Goal: Task Accomplishment & Management: Manage account settings

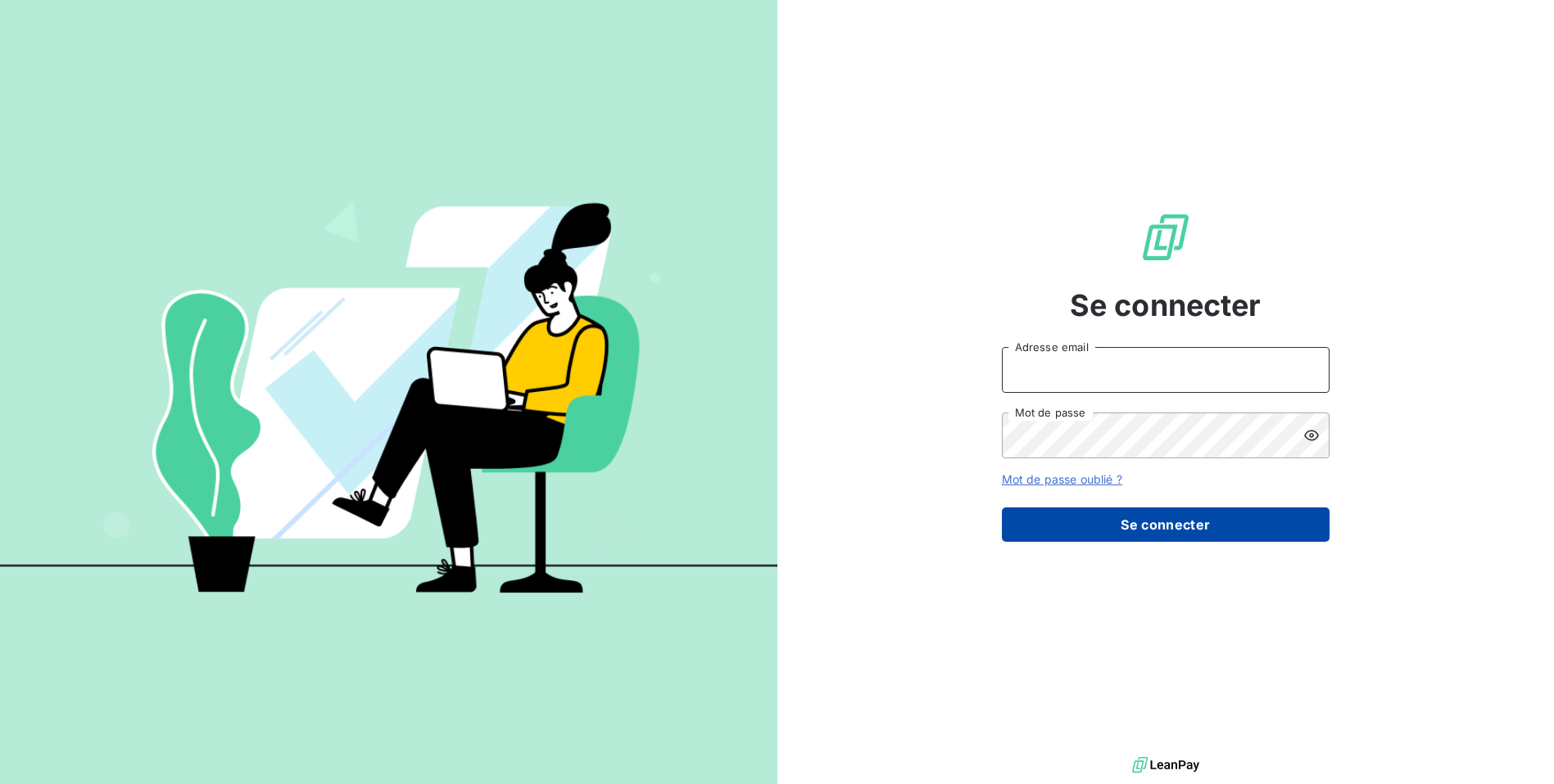
type input "[EMAIL_ADDRESS][DOMAIN_NAME]"
click at [1110, 541] on button "Se connecter" at bounding box center [1165, 524] width 328 height 34
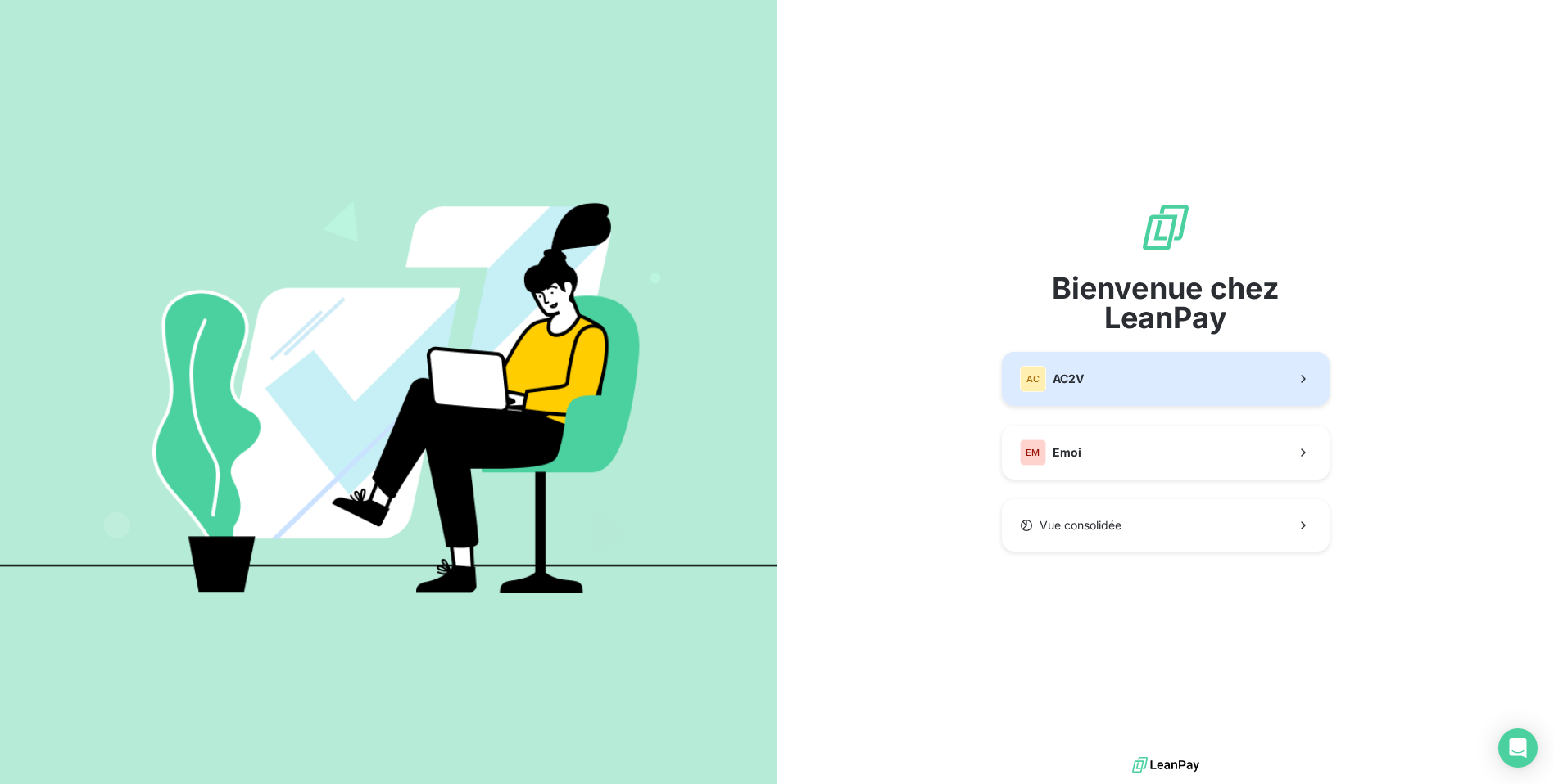
click at [1118, 393] on button "AC AC2V" at bounding box center [1165, 378] width 328 height 54
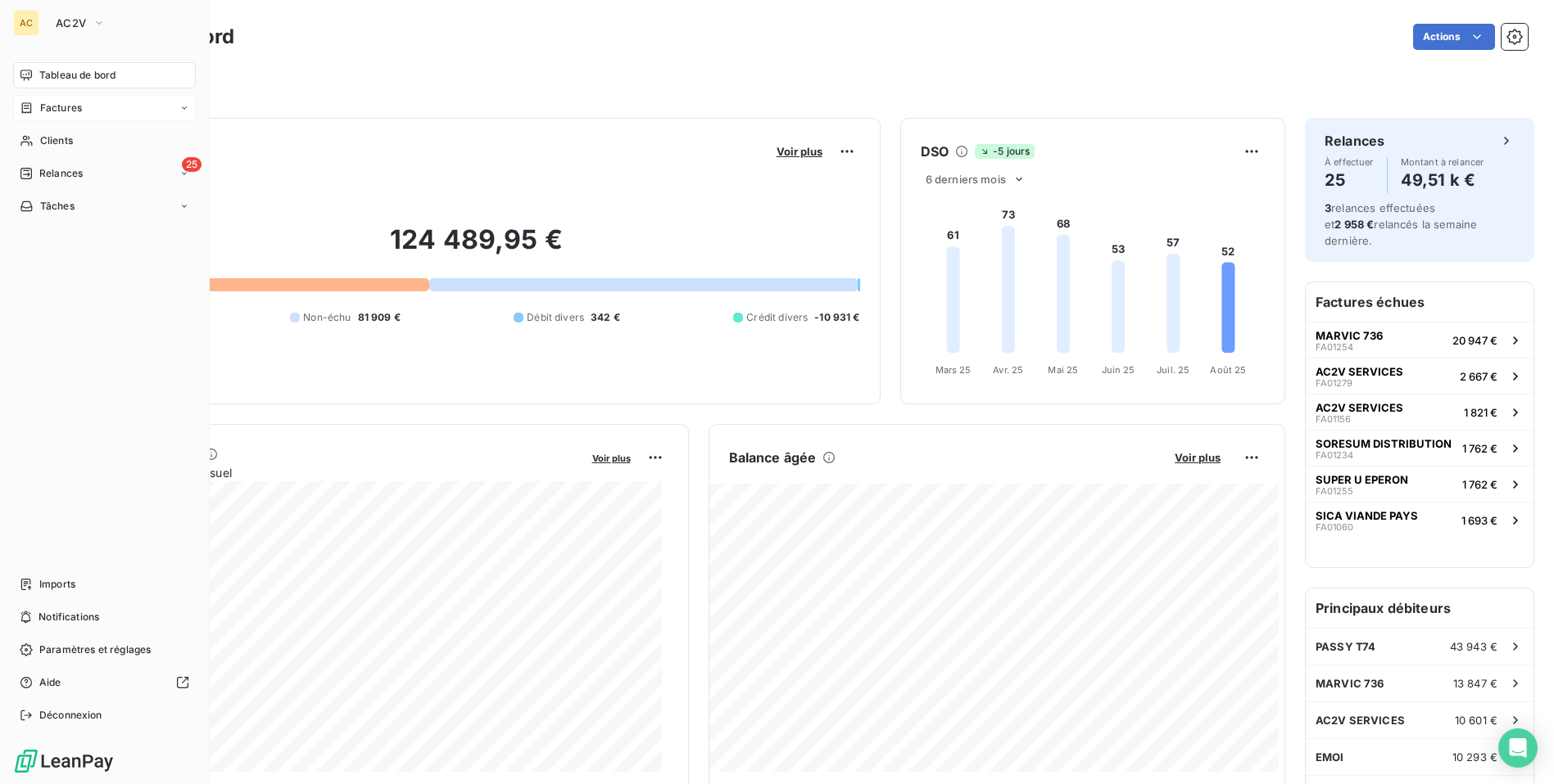
click at [178, 112] on div "Factures" at bounding box center [105, 108] width 183 height 26
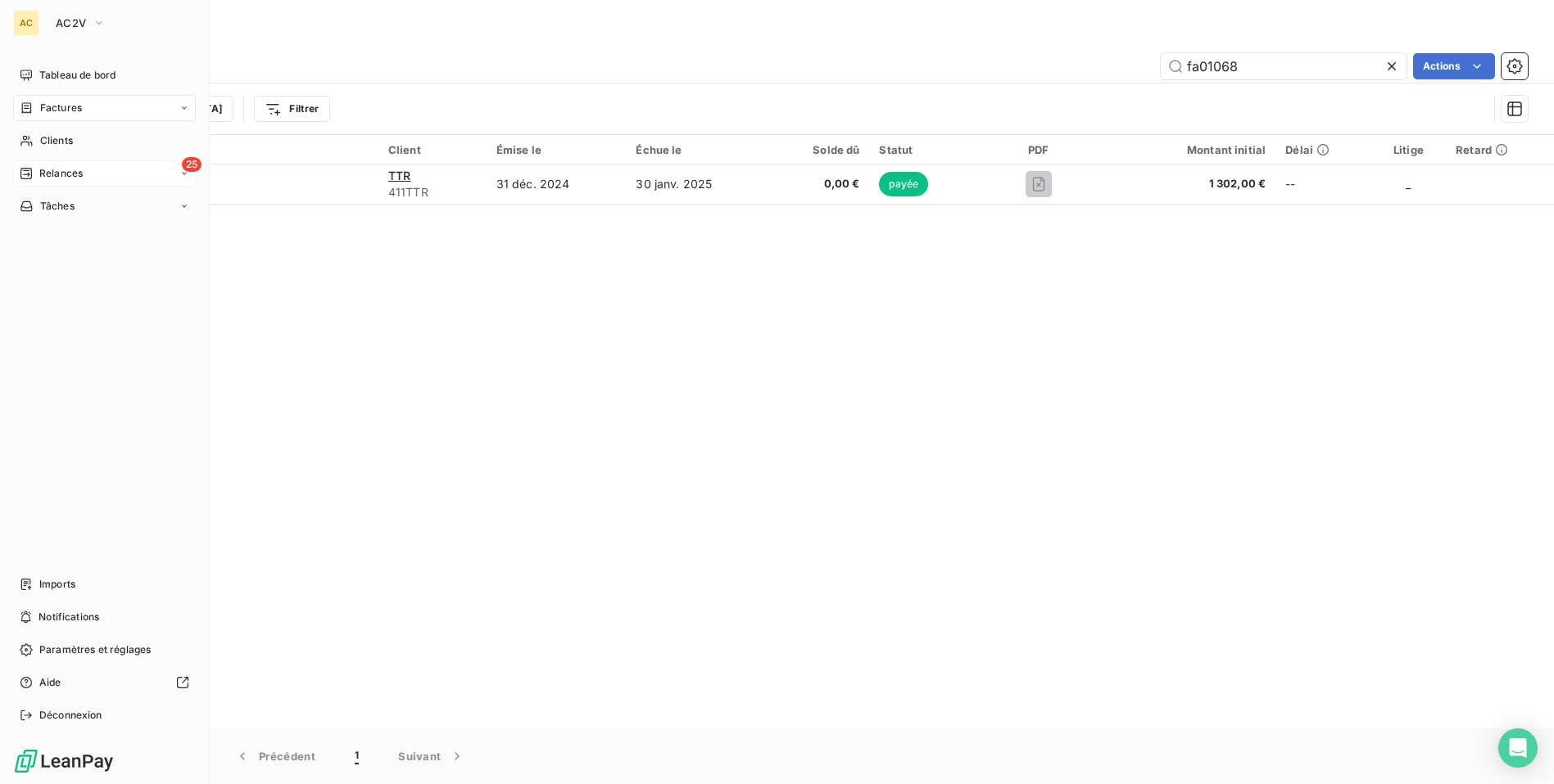
click at [55, 174] on span "Relances" at bounding box center [61, 173] width 43 height 15
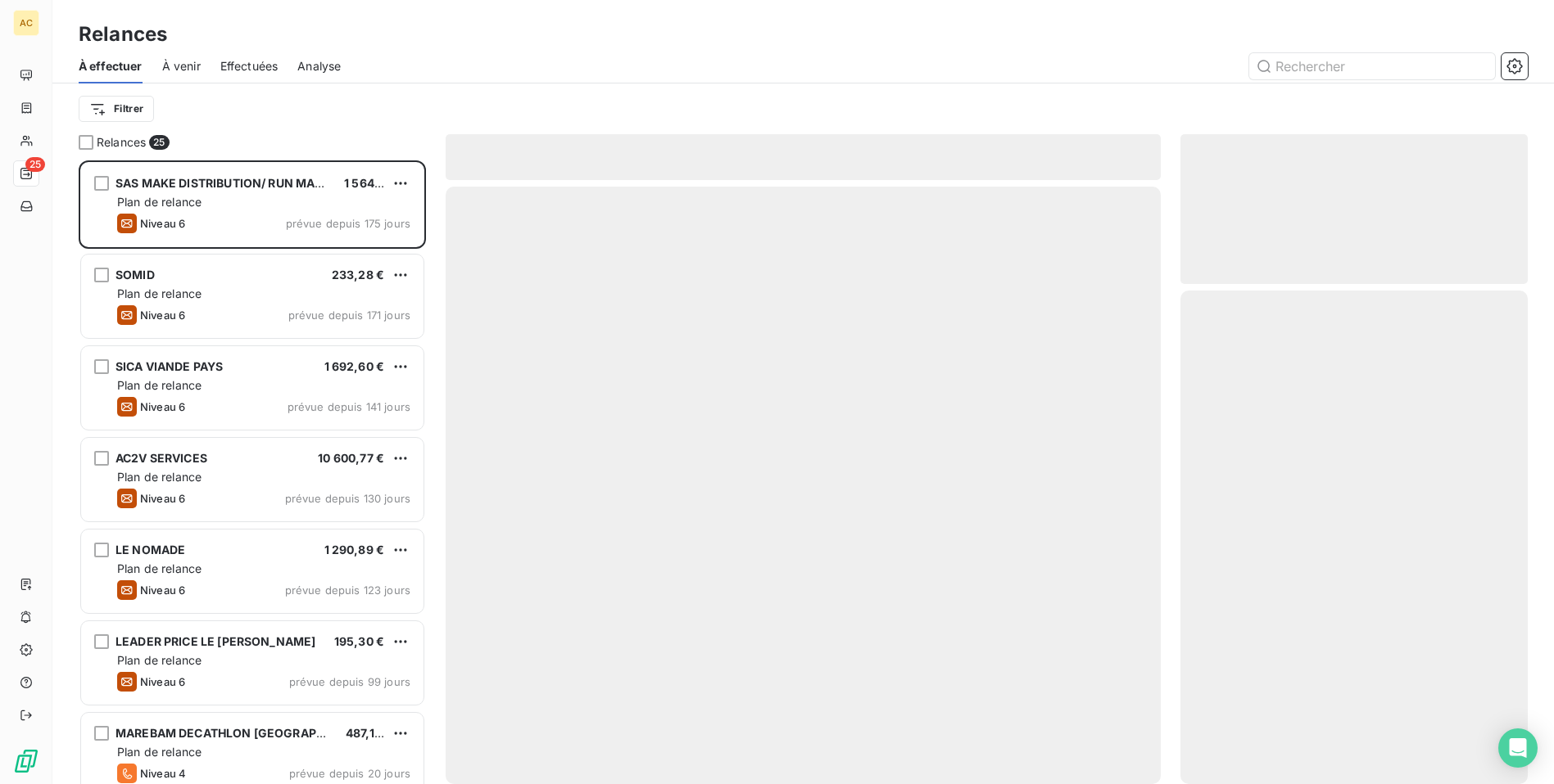
scroll to position [612, 336]
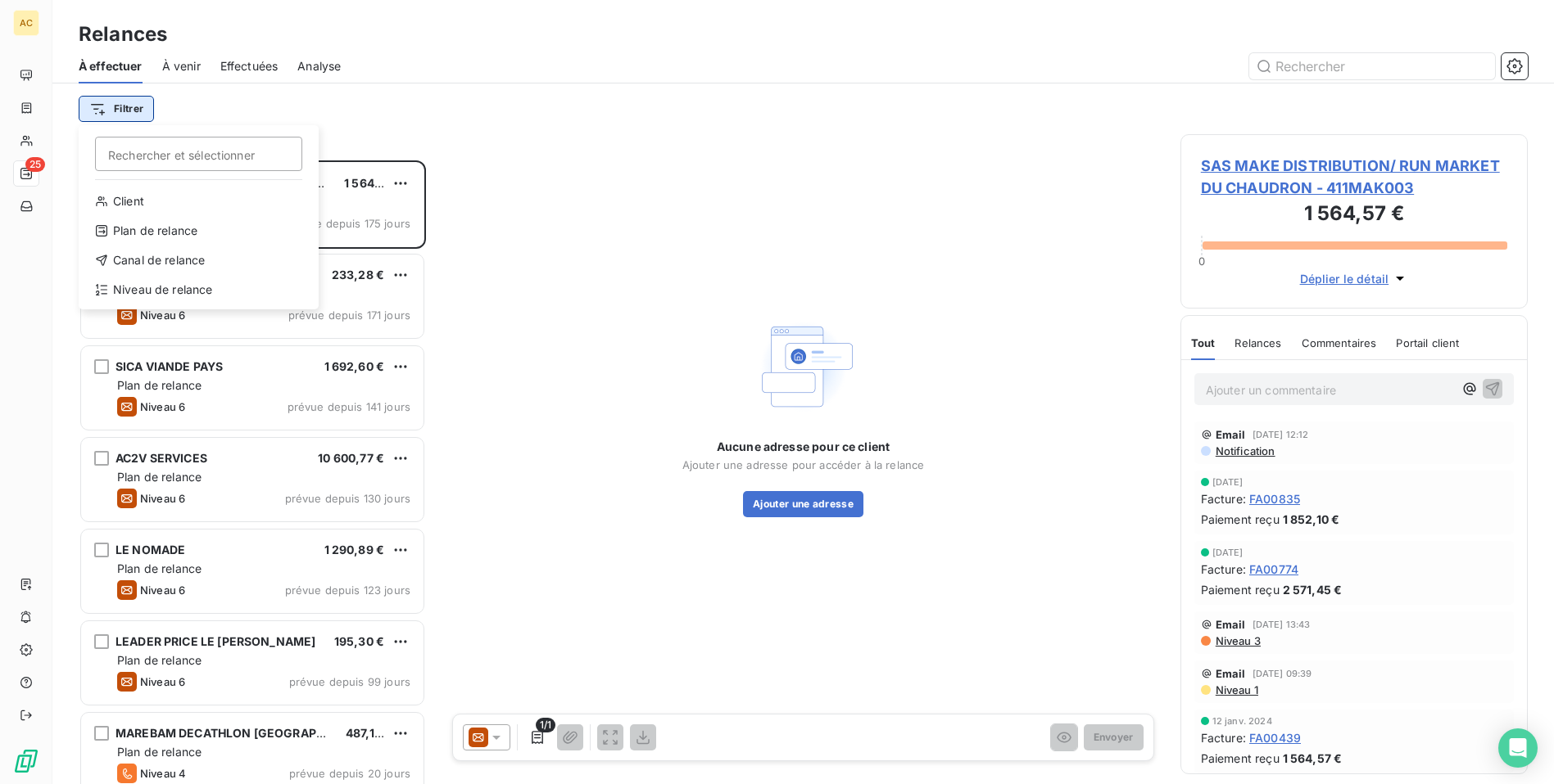
click at [123, 105] on html "AC 25 Relances À effectuer À venir Effectuées Analyse Filtrer Rechercher et sél…" at bounding box center [777, 392] width 1554 height 784
click at [185, 281] on div "Niveau de relance" at bounding box center [199, 290] width 227 height 26
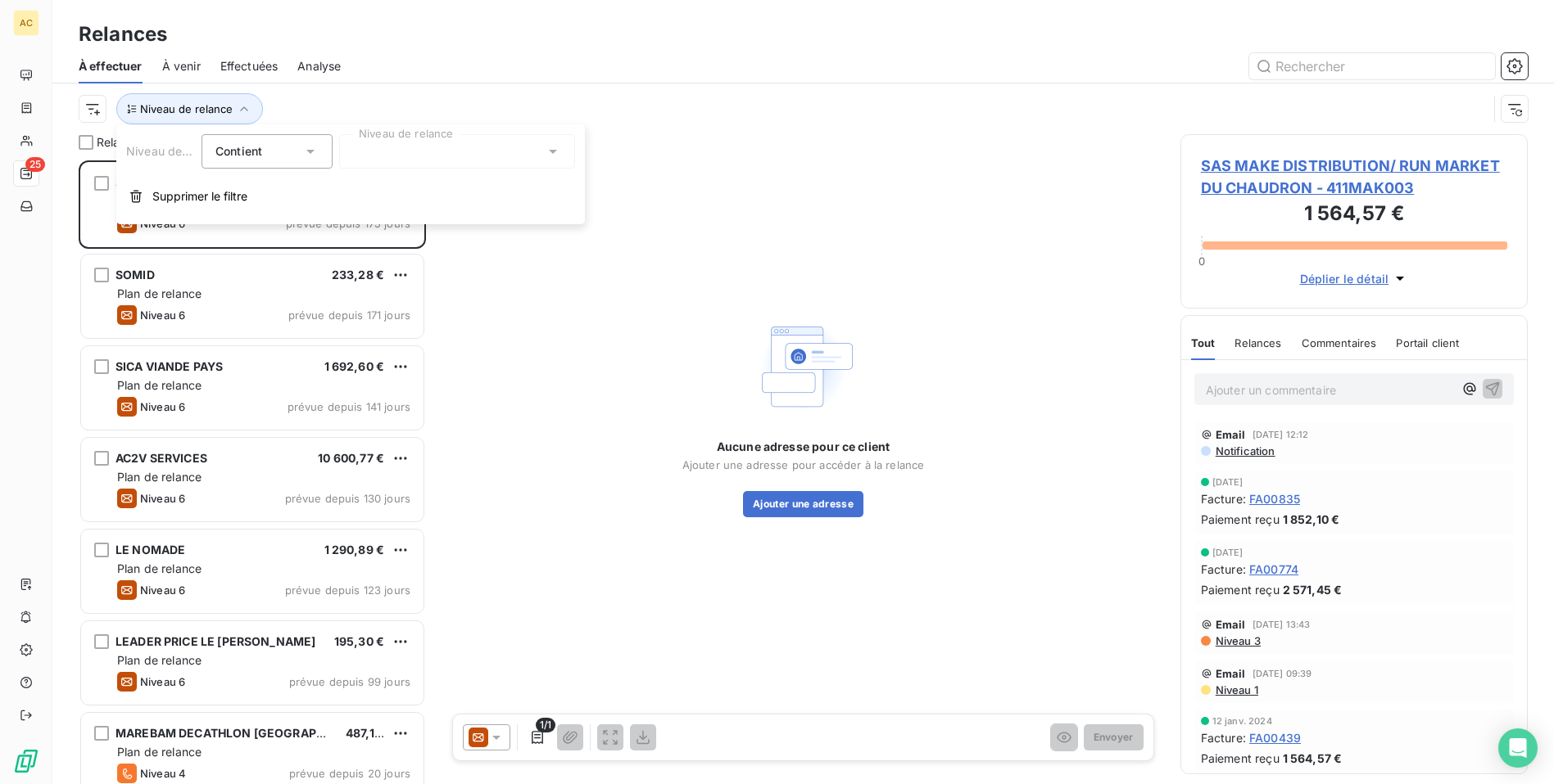
click at [432, 161] on div at bounding box center [457, 151] width 236 height 34
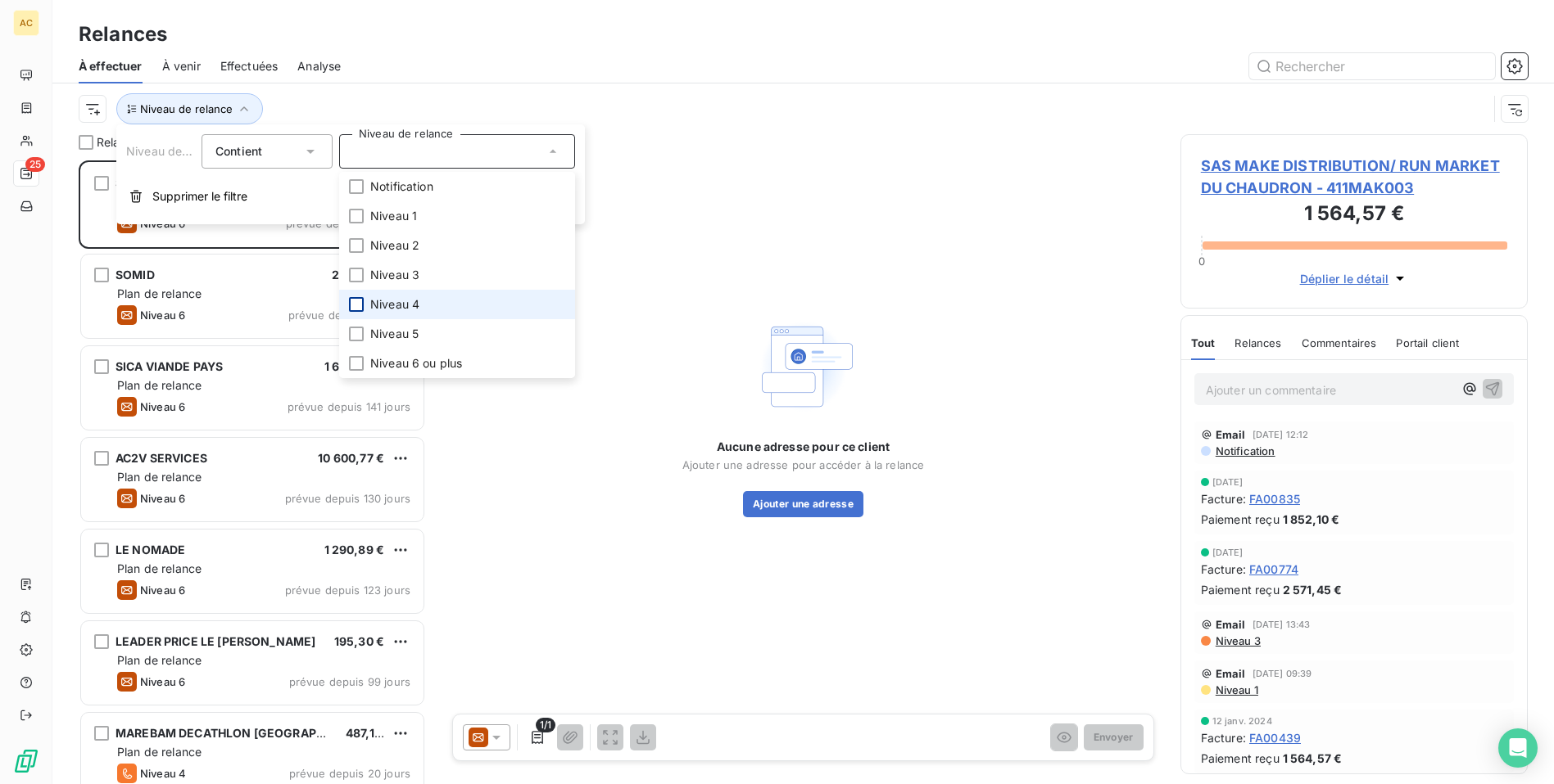
click at [363, 305] on div at bounding box center [356, 304] width 15 height 15
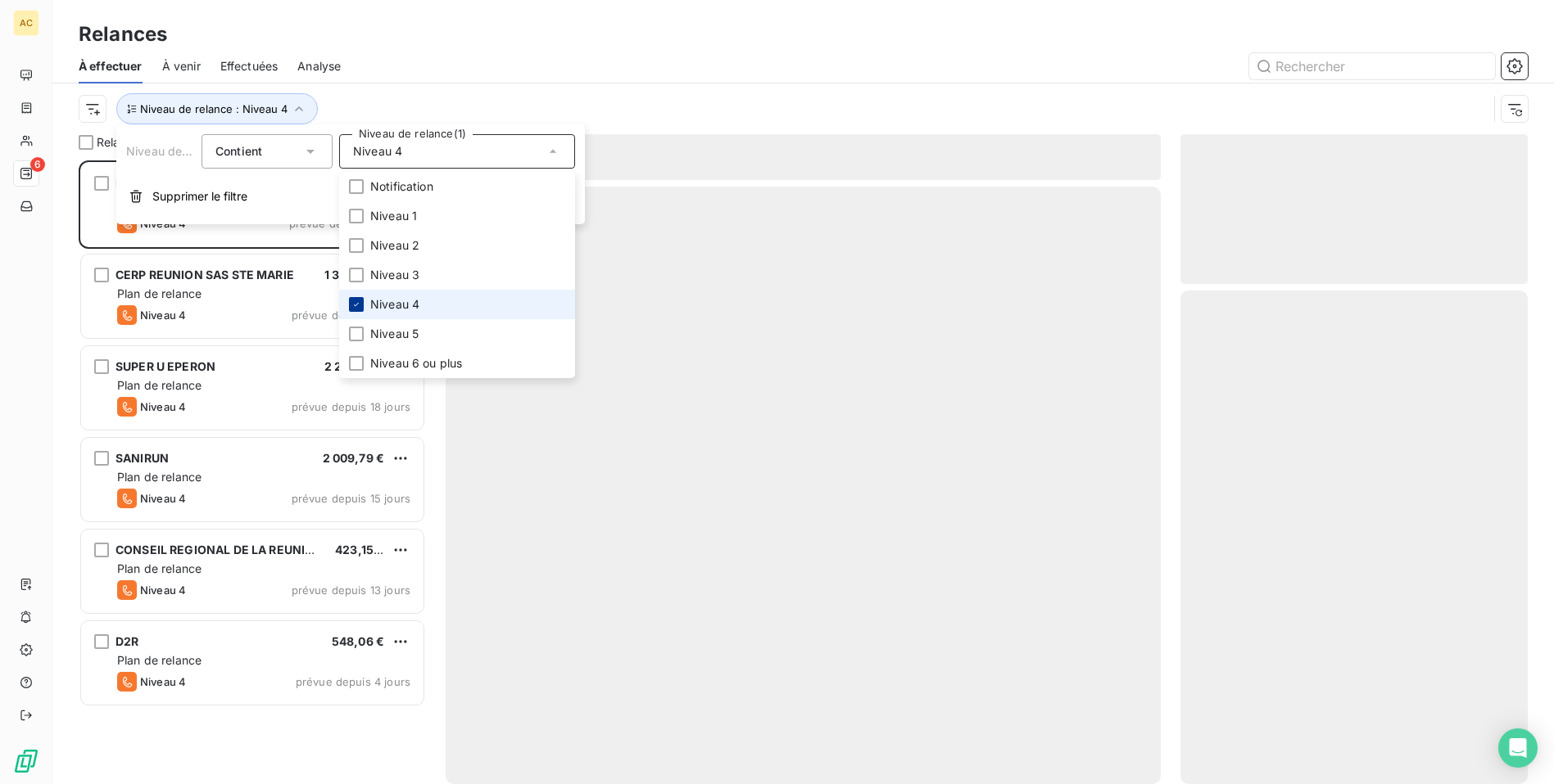
scroll to position [612, 336]
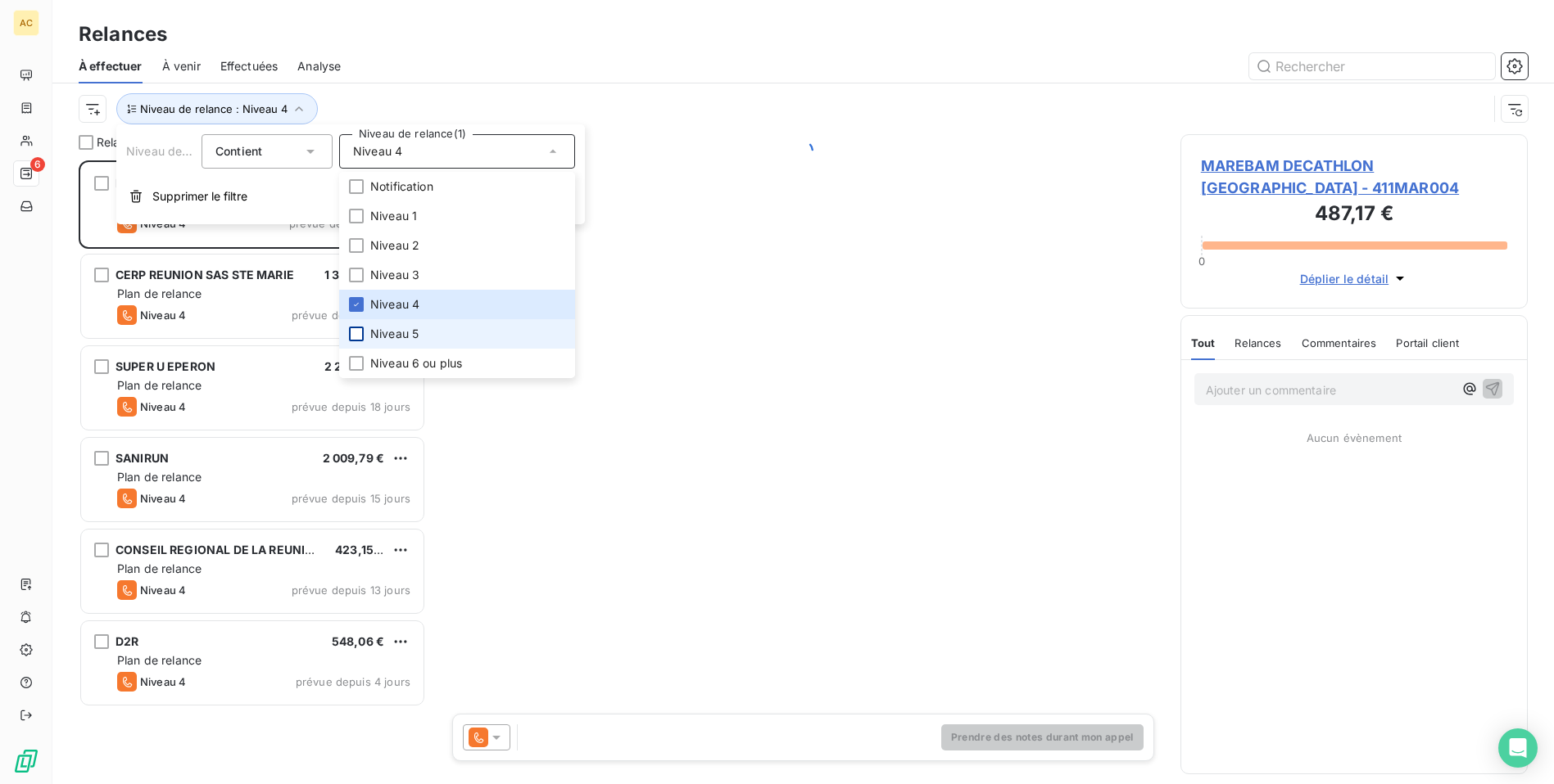
click at [356, 330] on div at bounding box center [356, 334] width 15 height 15
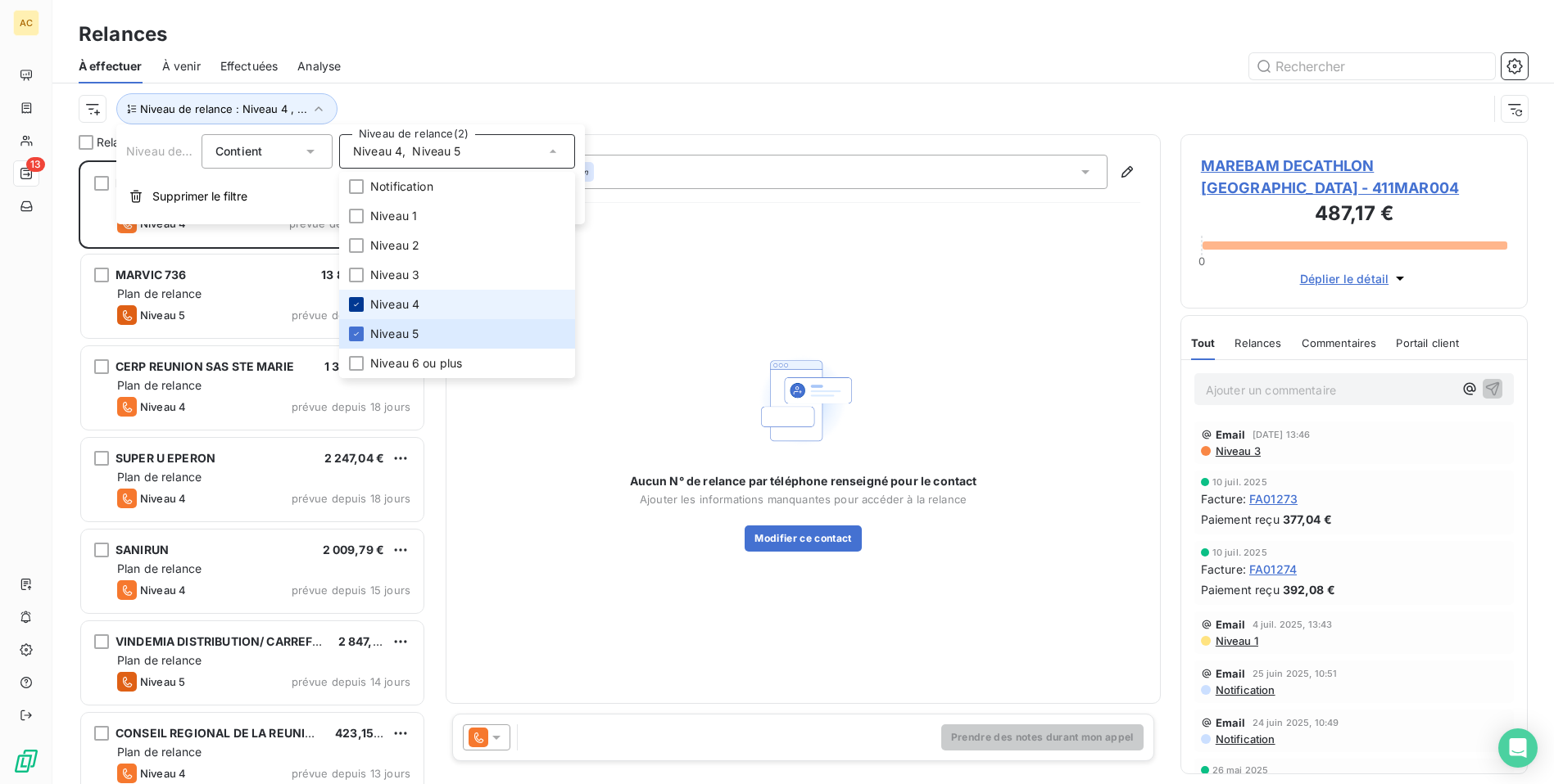
click at [353, 309] on icon at bounding box center [356, 304] width 10 height 10
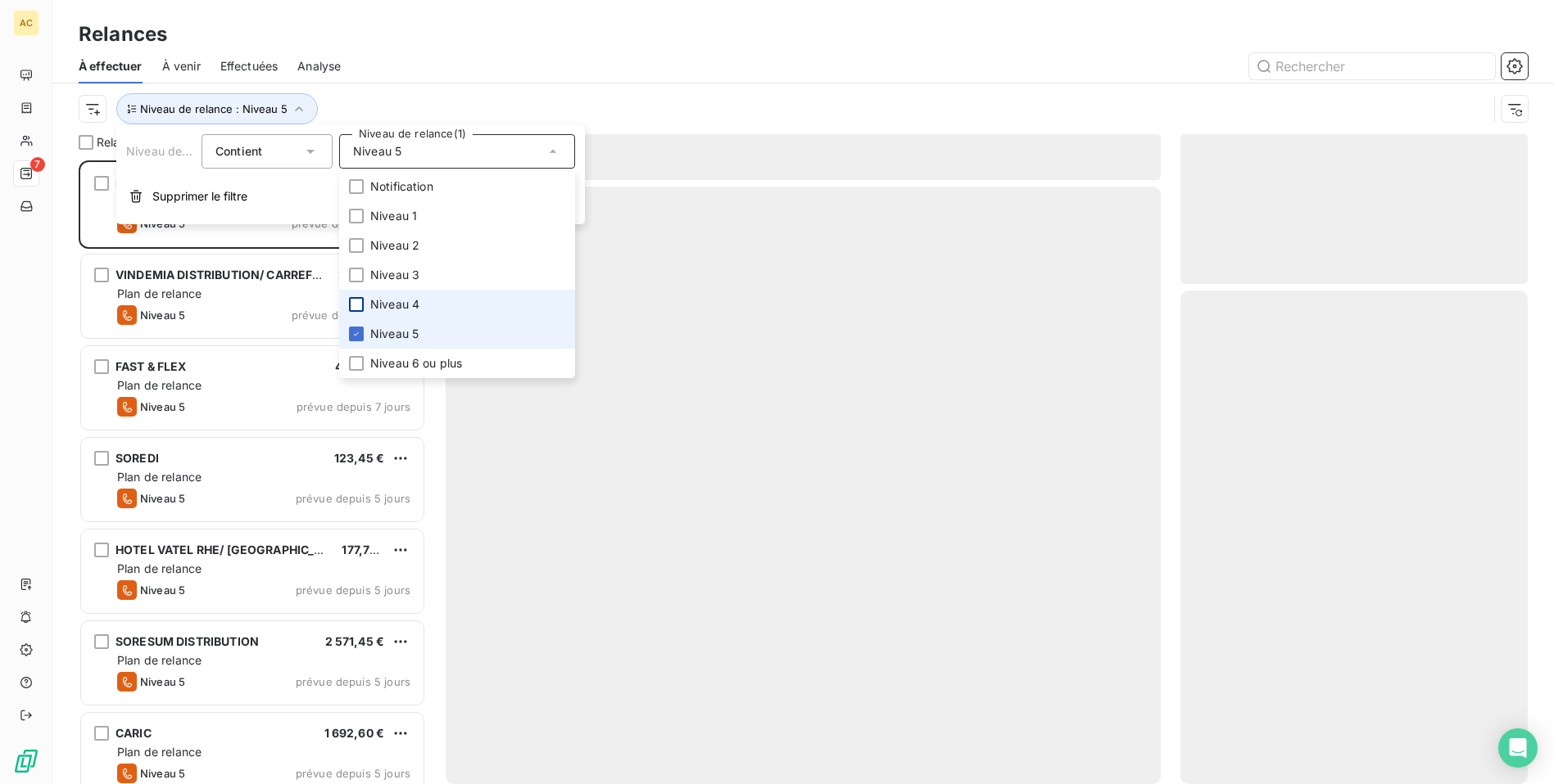
drag, startPoint x: 352, startPoint y: 325, endPoint x: 360, endPoint y: 340, distance: 17.0
click at [354, 327] on li "Niveau 5" at bounding box center [457, 334] width 236 height 30
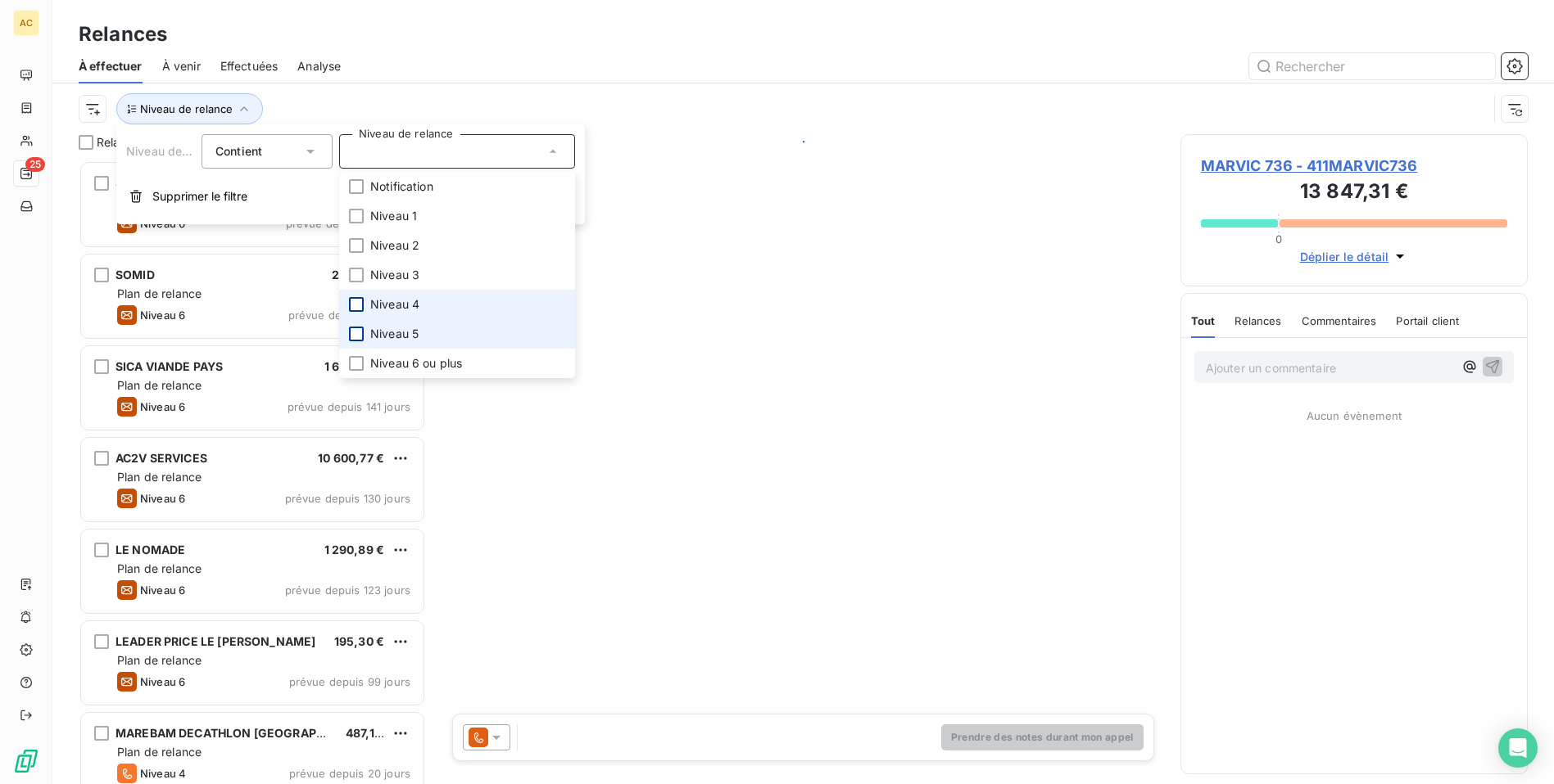
scroll to position [612, 336]
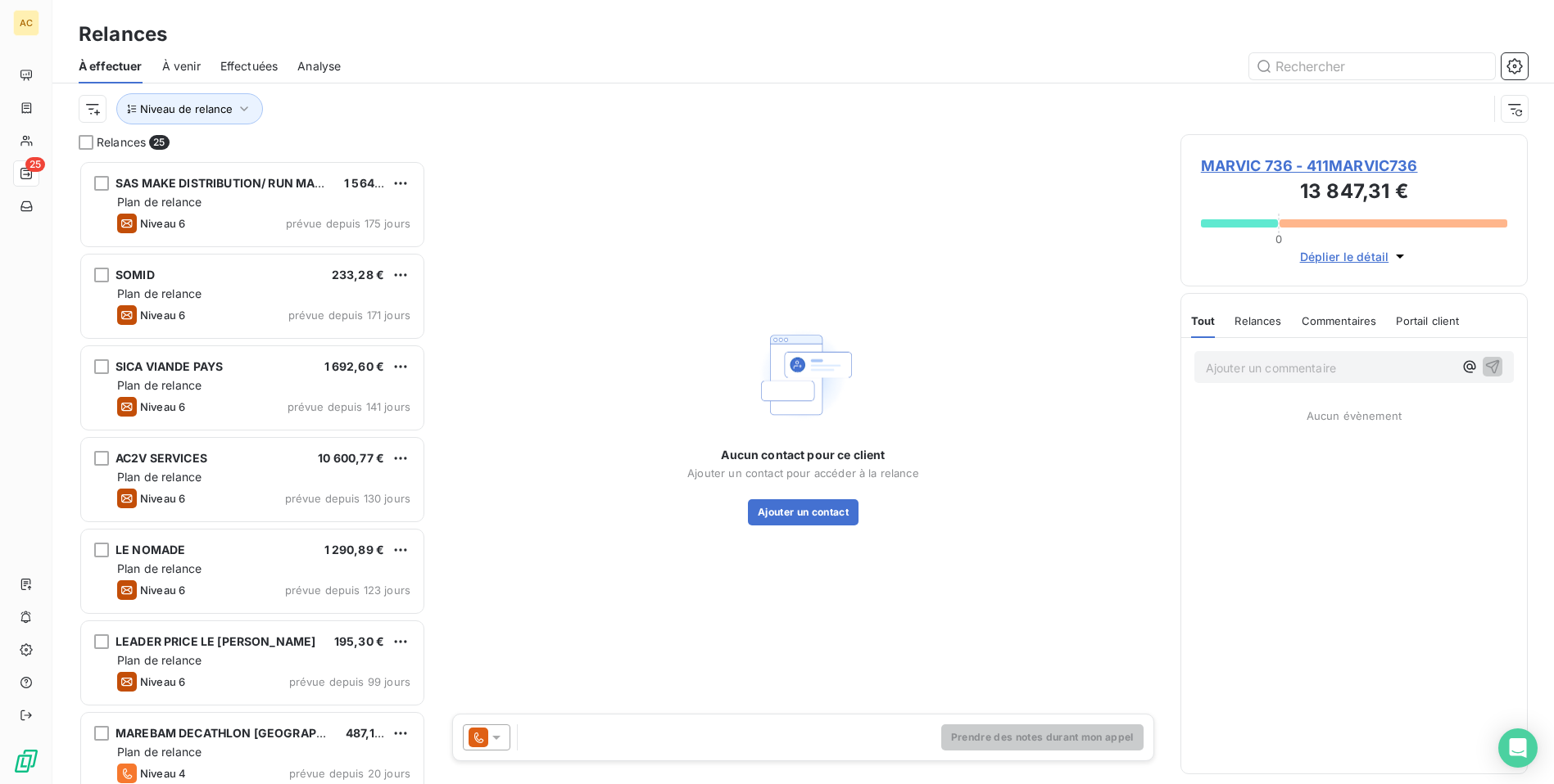
click at [515, 87] on div "Niveau de relance" at bounding box center [802, 109] width 1448 height 51
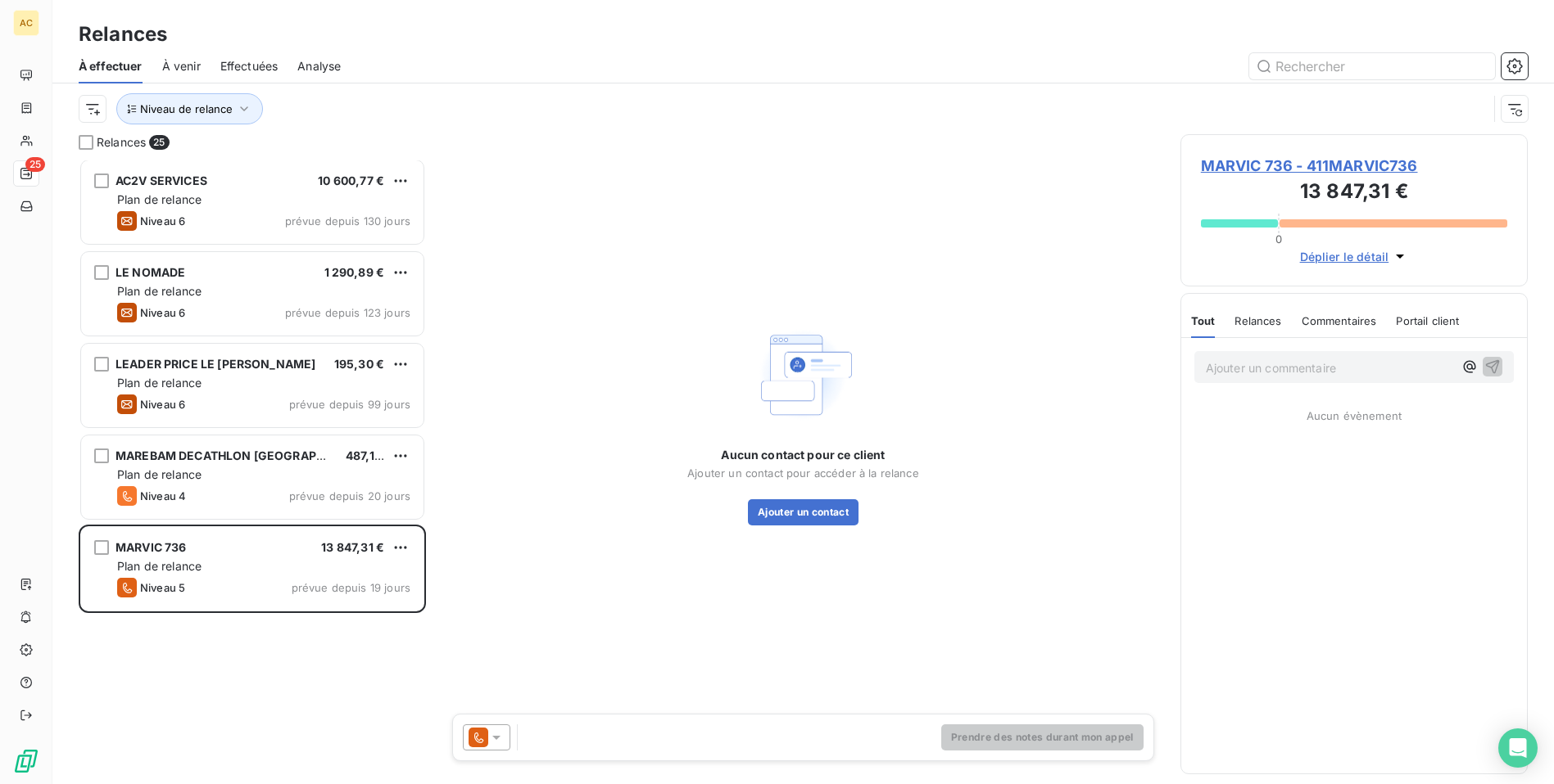
scroll to position [0, 0]
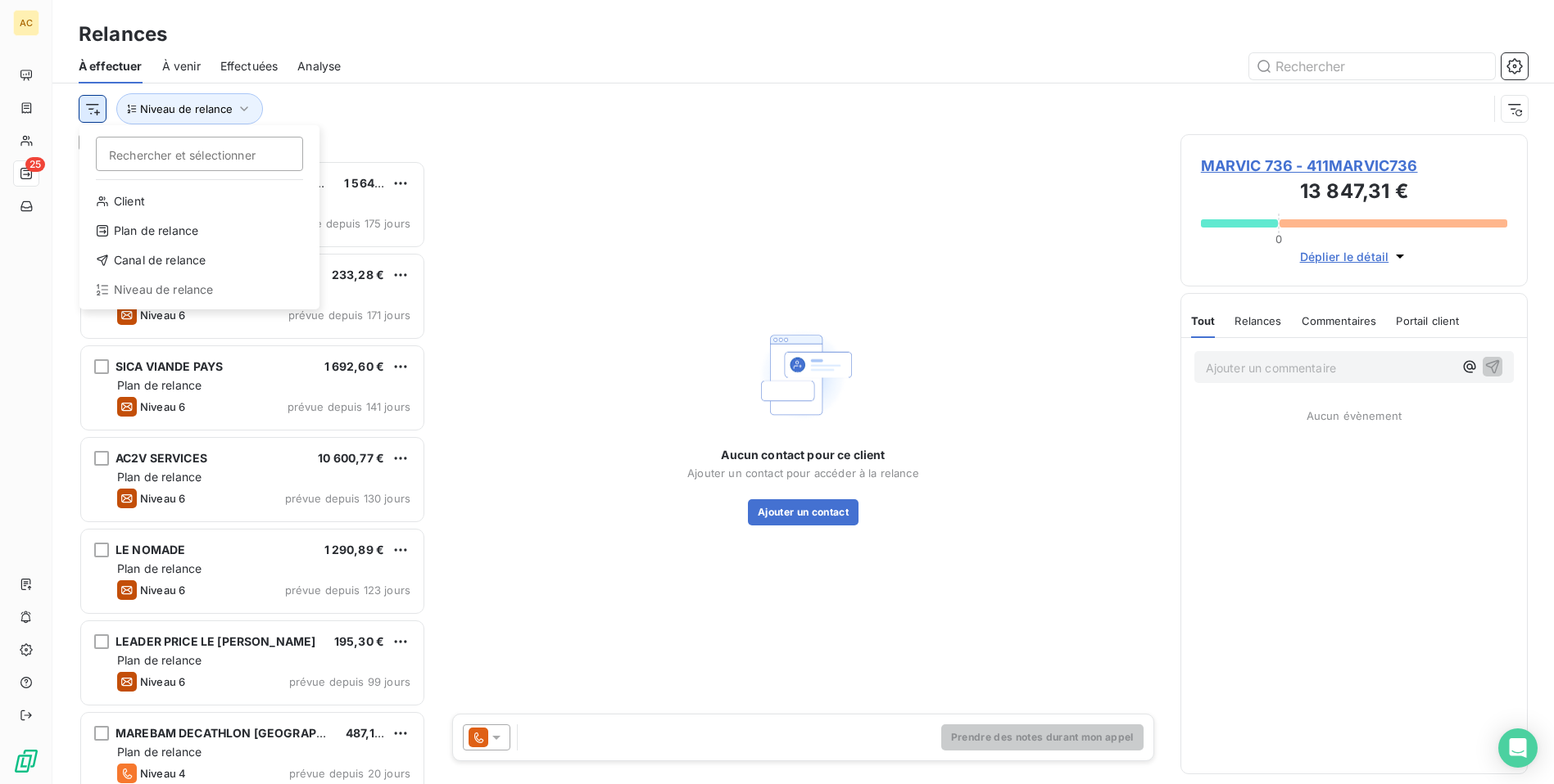
click at [98, 111] on html "AC 25 Relances À effectuer À venir Effectuées Analyse Rechercher et sélectionne…" at bounding box center [777, 392] width 1554 height 784
click at [178, 289] on div "Niveau de relance" at bounding box center [200, 290] width 227 height 26
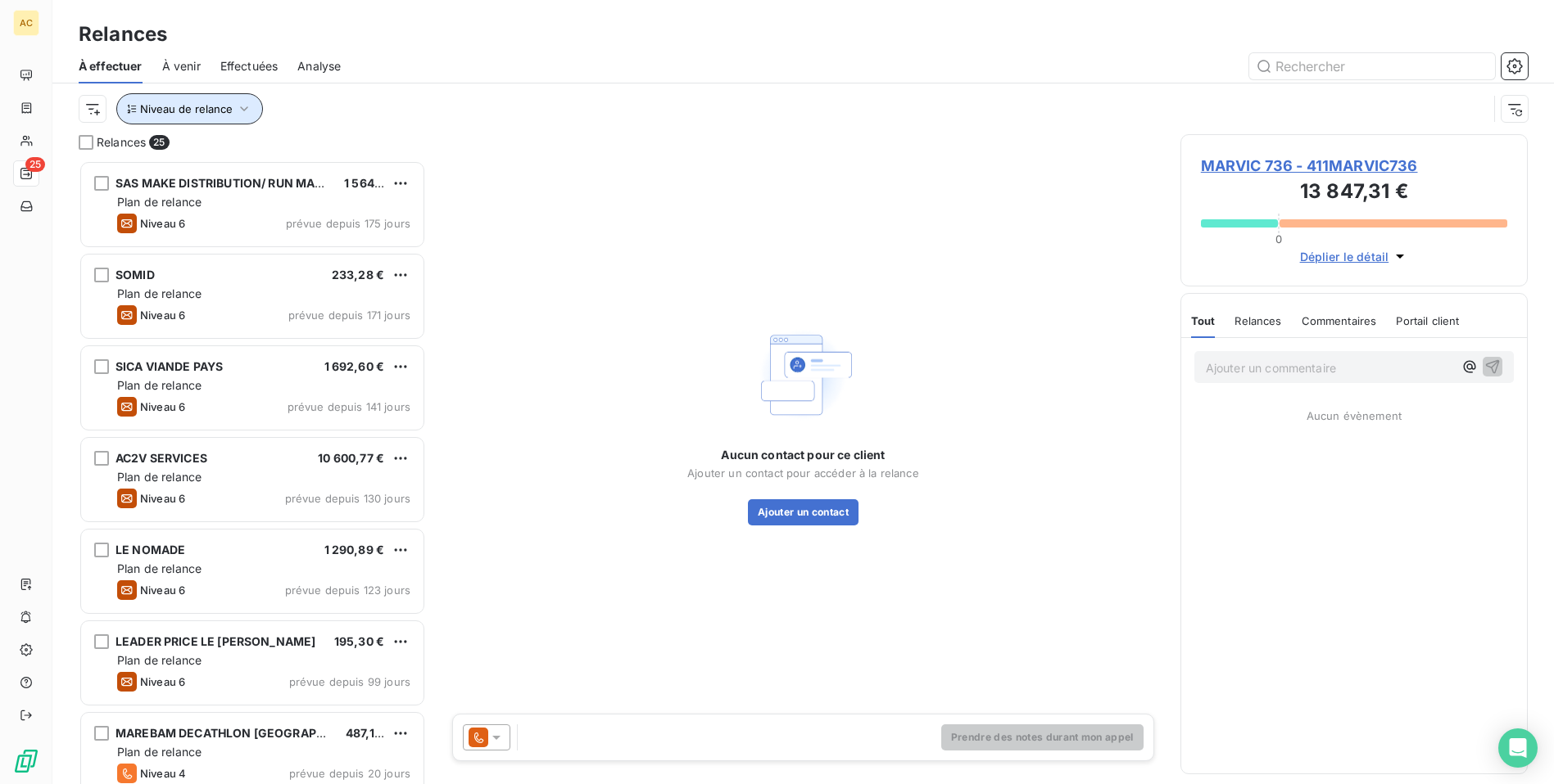
click at [210, 110] on span "Niveau de relance" at bounding box center [186, 108] width 92 height 13
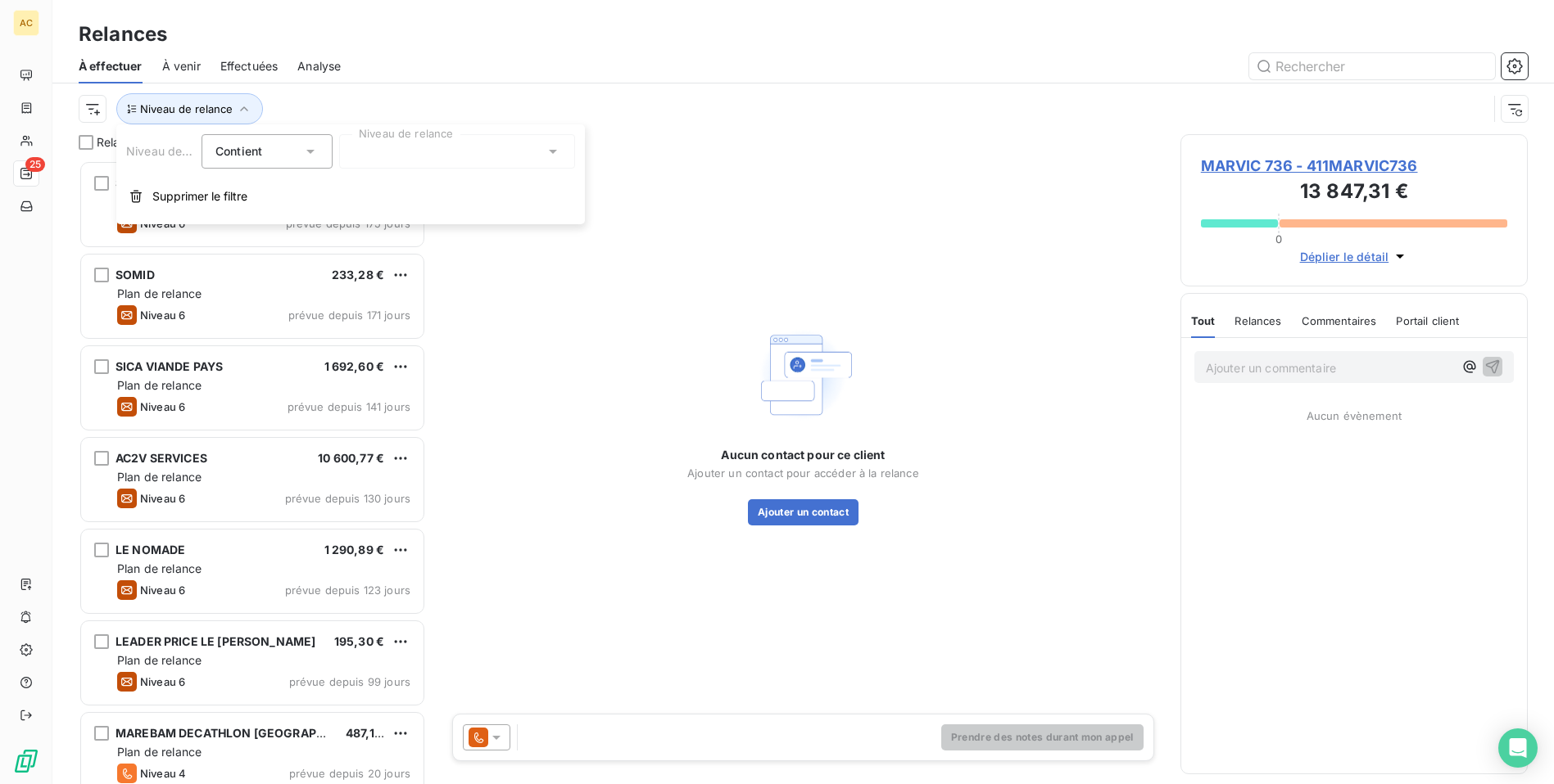
drag, startPoint x: 381, startPoint y: 141, endPoint x: 402, endPoint y: 161, distance: 29.0
click at [383, 142] on div at bounding box center [457, 151] width 236 height 34
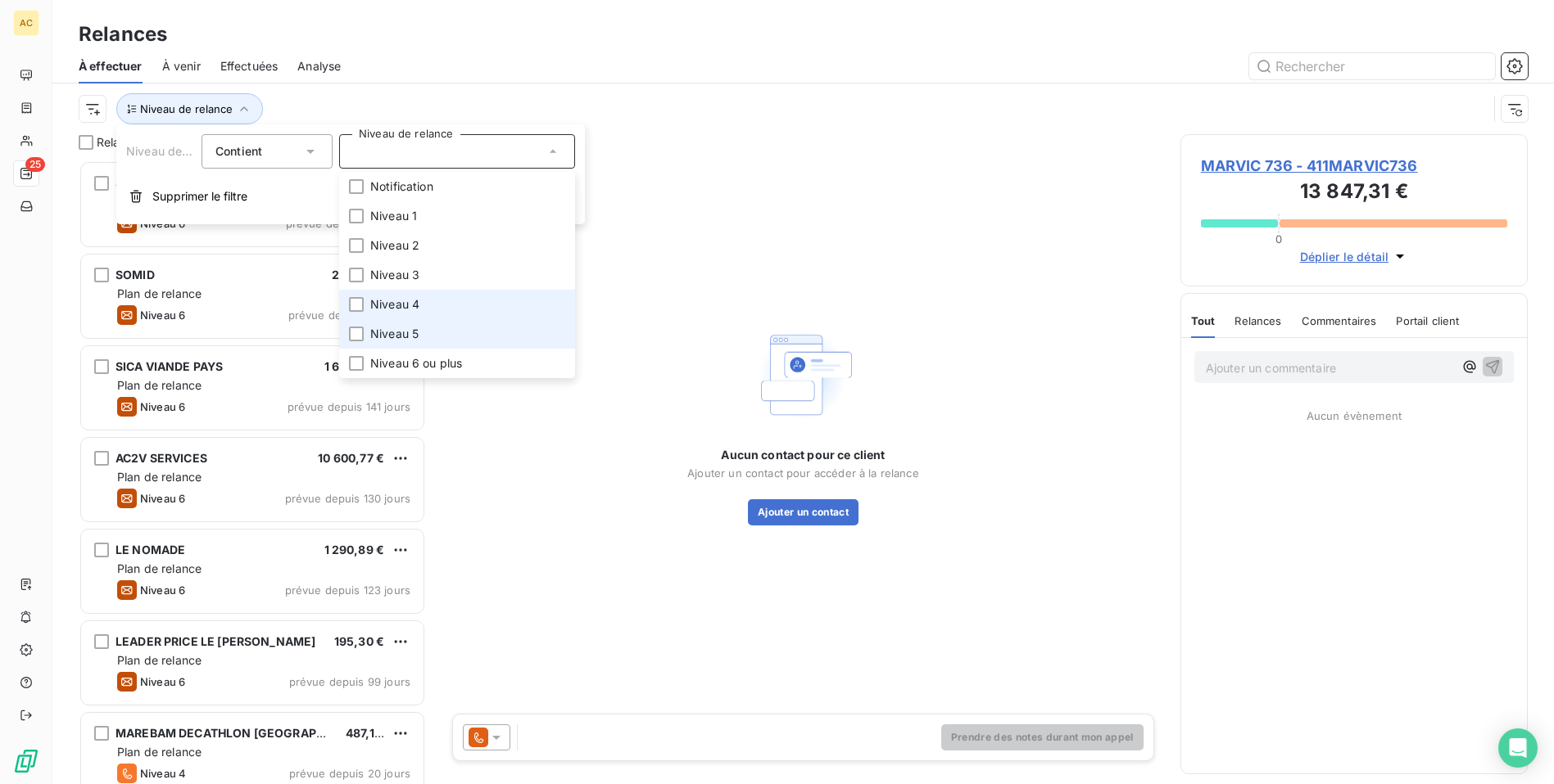
drag, startPoint x: 361, startPoint y: 304, endPoint x: 352, endPoint y: 325, distance: 22.8
click at [360, 305] on div at bounding box center [356, 304] width 15 height 15
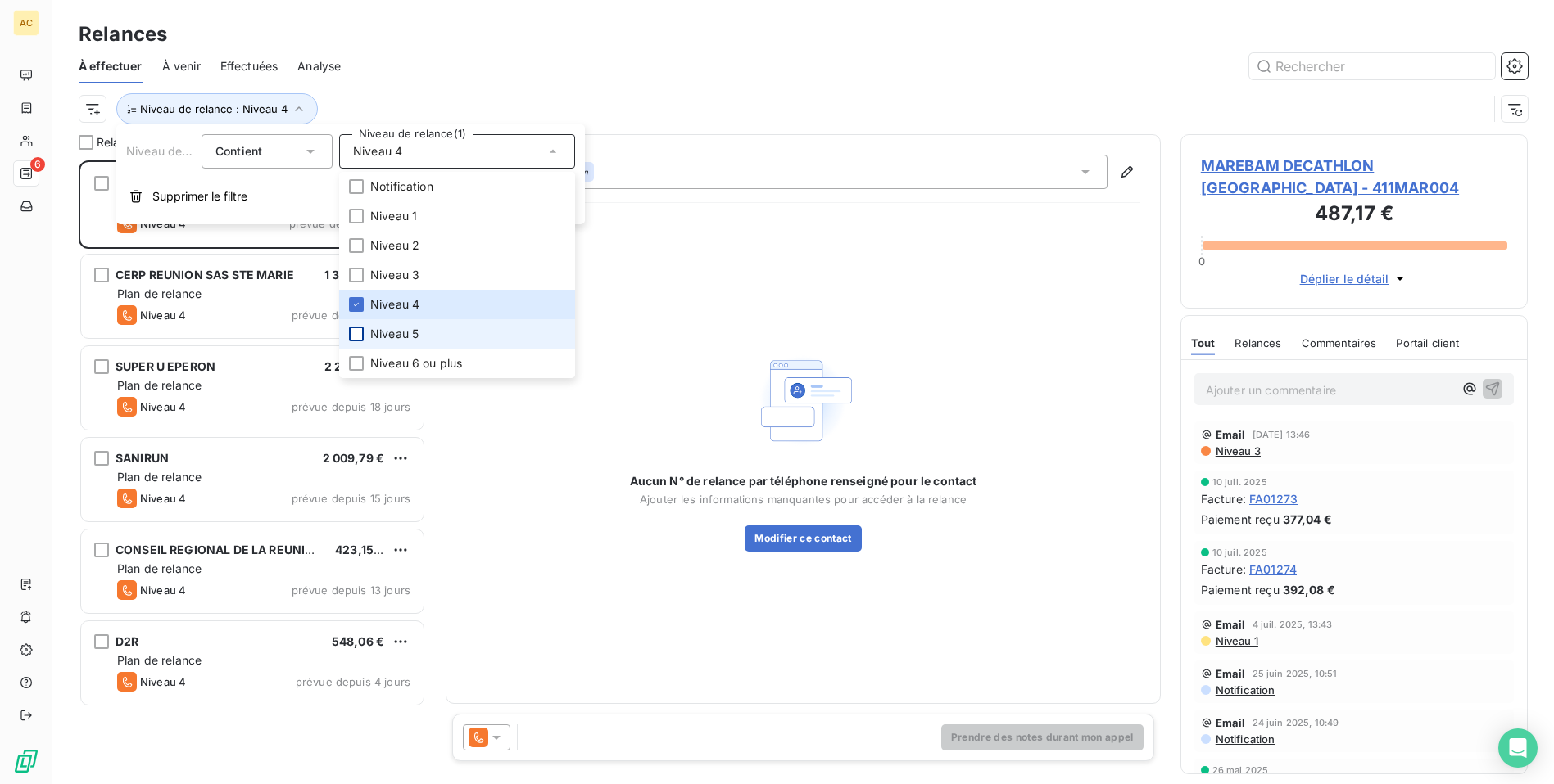
click at [352, 328] on li "Niveau 5" at bounding box center [457, 334] width 236 height 30
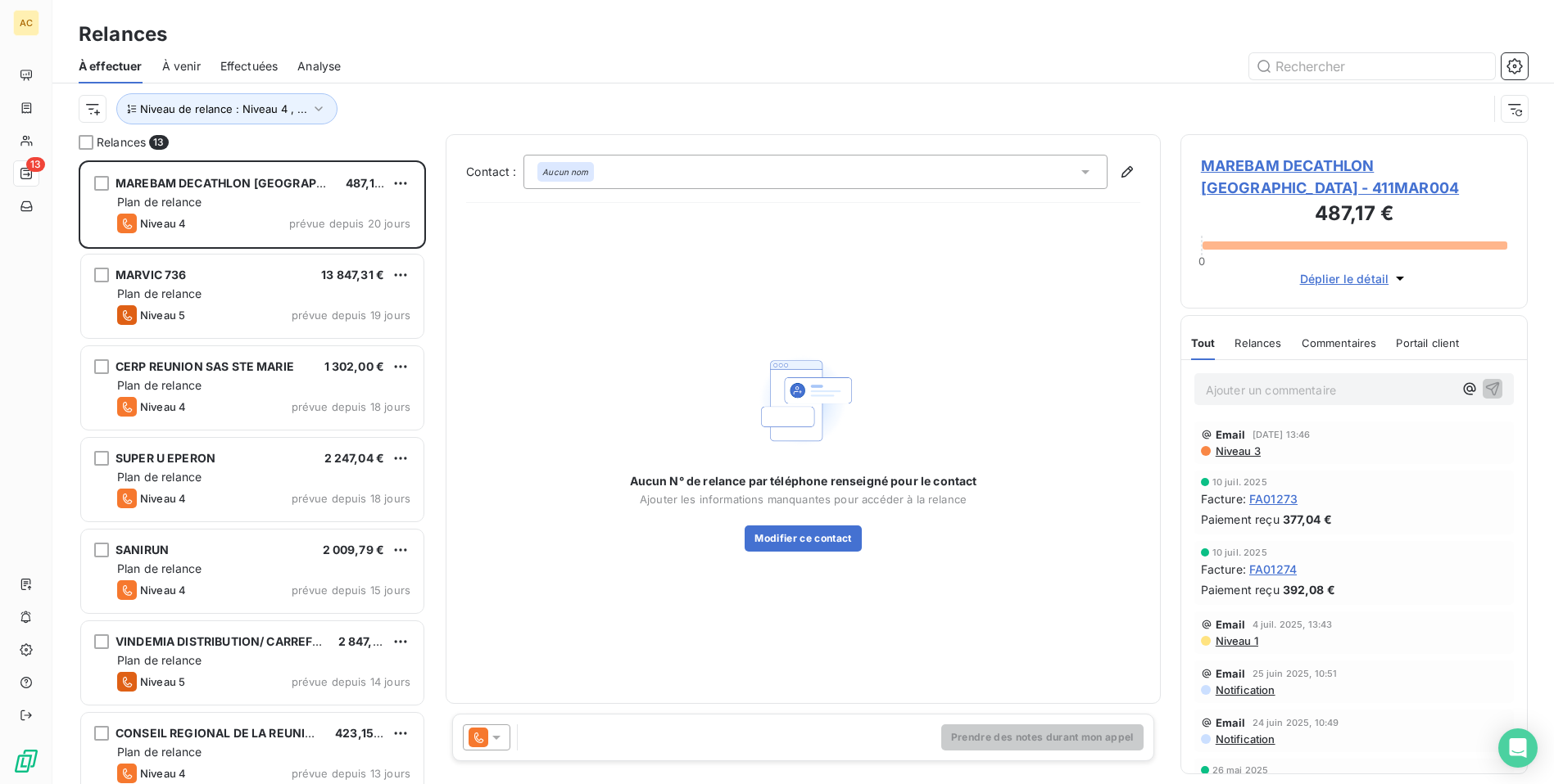
click at [758, 92] on div "Niveau de relance : Niveau 4 , ..." at bounding box center [802, 109] width 1448 height 51
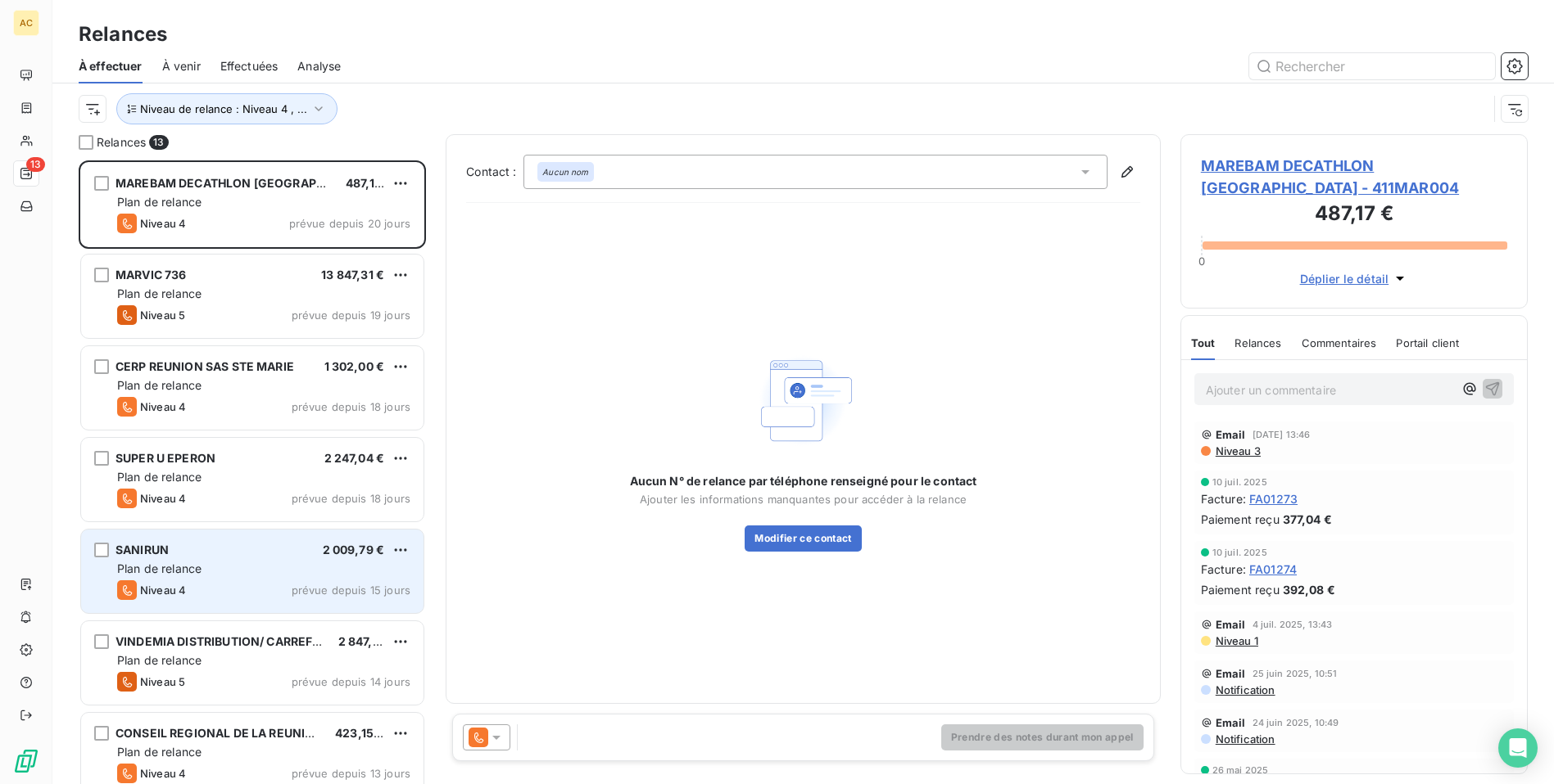
click at [376, 563] on div "Plan de relance" at bounding box center [263, 569] width 293 height 17
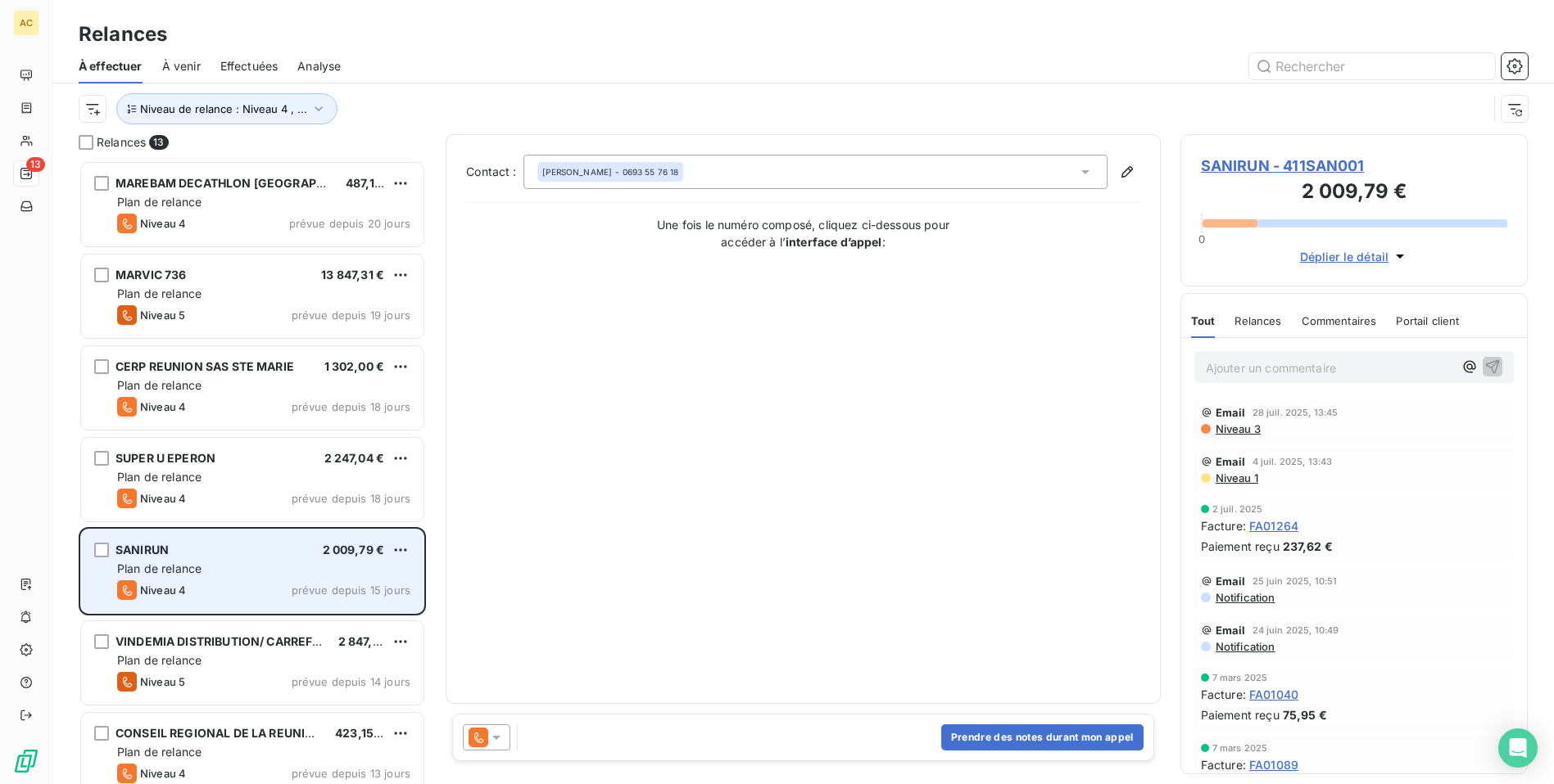
click at [197, 562] on span "Plan de relance" at bounding box center [159, 569] width 84 height 14
click at [266, 560] on div "SANIRUN 2 009,79 € Plan de relance Niveau 4 prévue depuis 15 jours" at bounding box center [252, 571] width 342 height 83
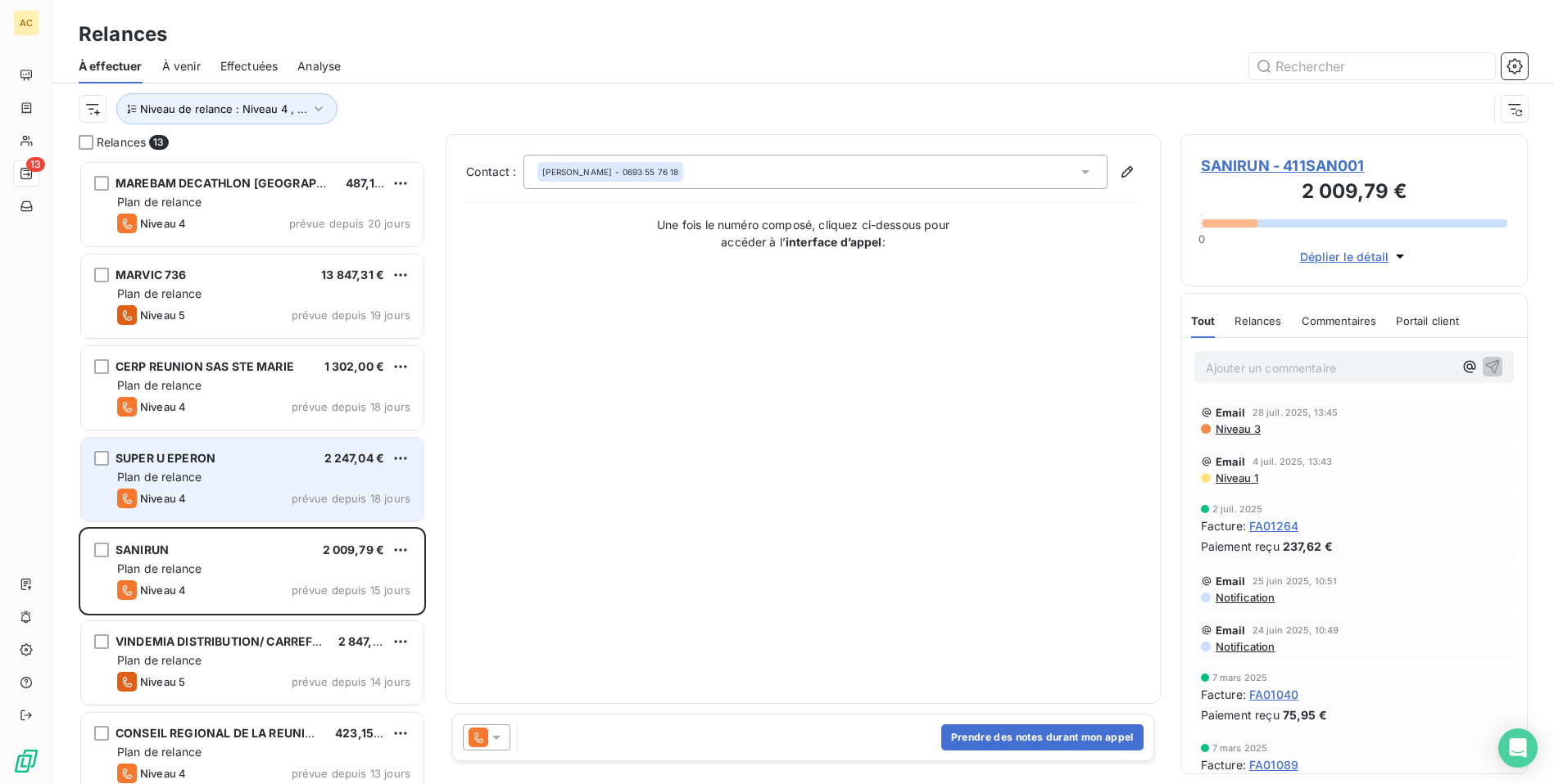
click at [223, 490] on div "Niveau 4 prévue depuis 18 jours" at bounding box center [263, 498] width 293 height 19
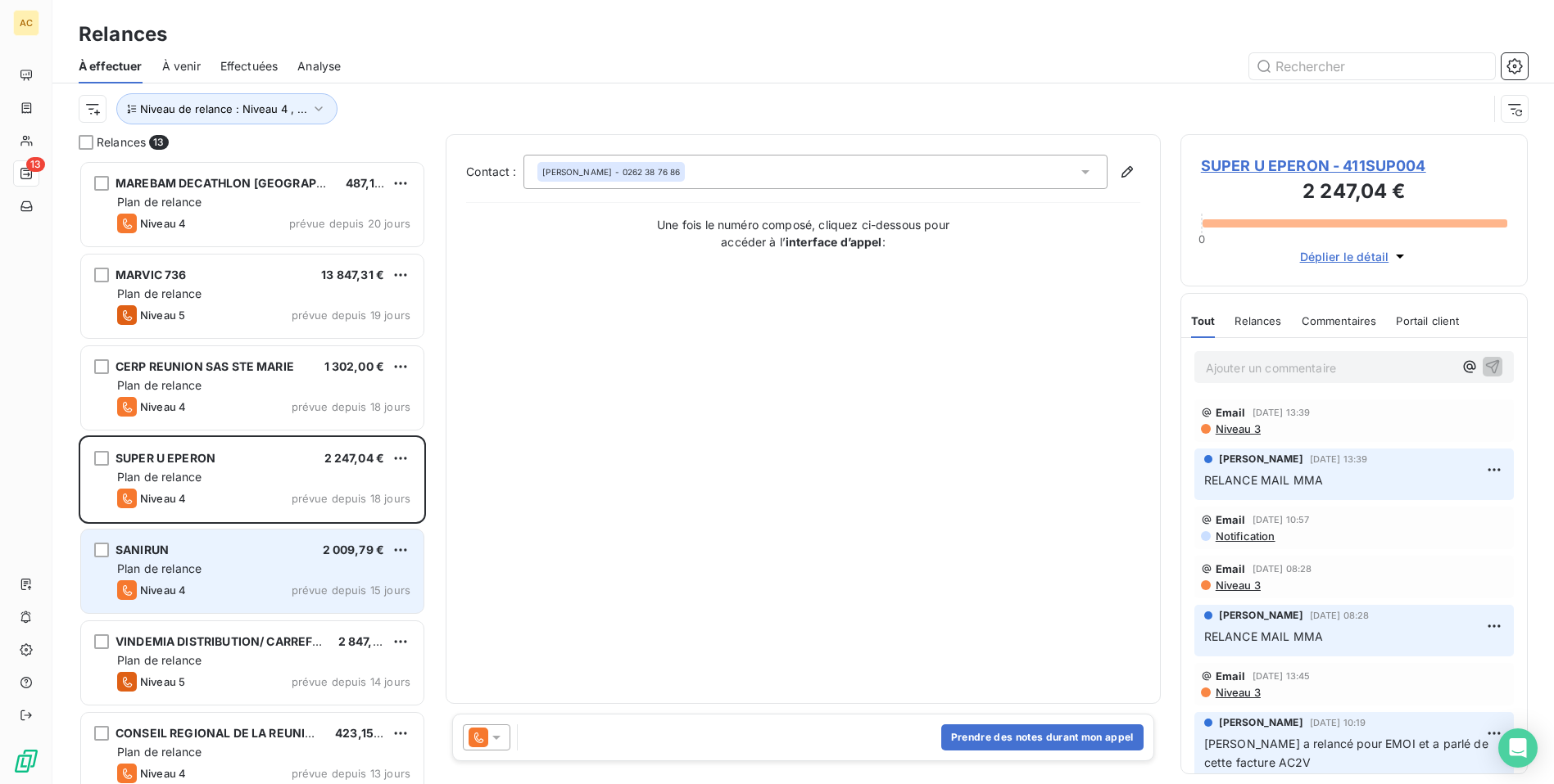
click at [237, 555] on div "SANIRUN 2 009,79 €" at bounding box center [263, 549] width 293 height 15
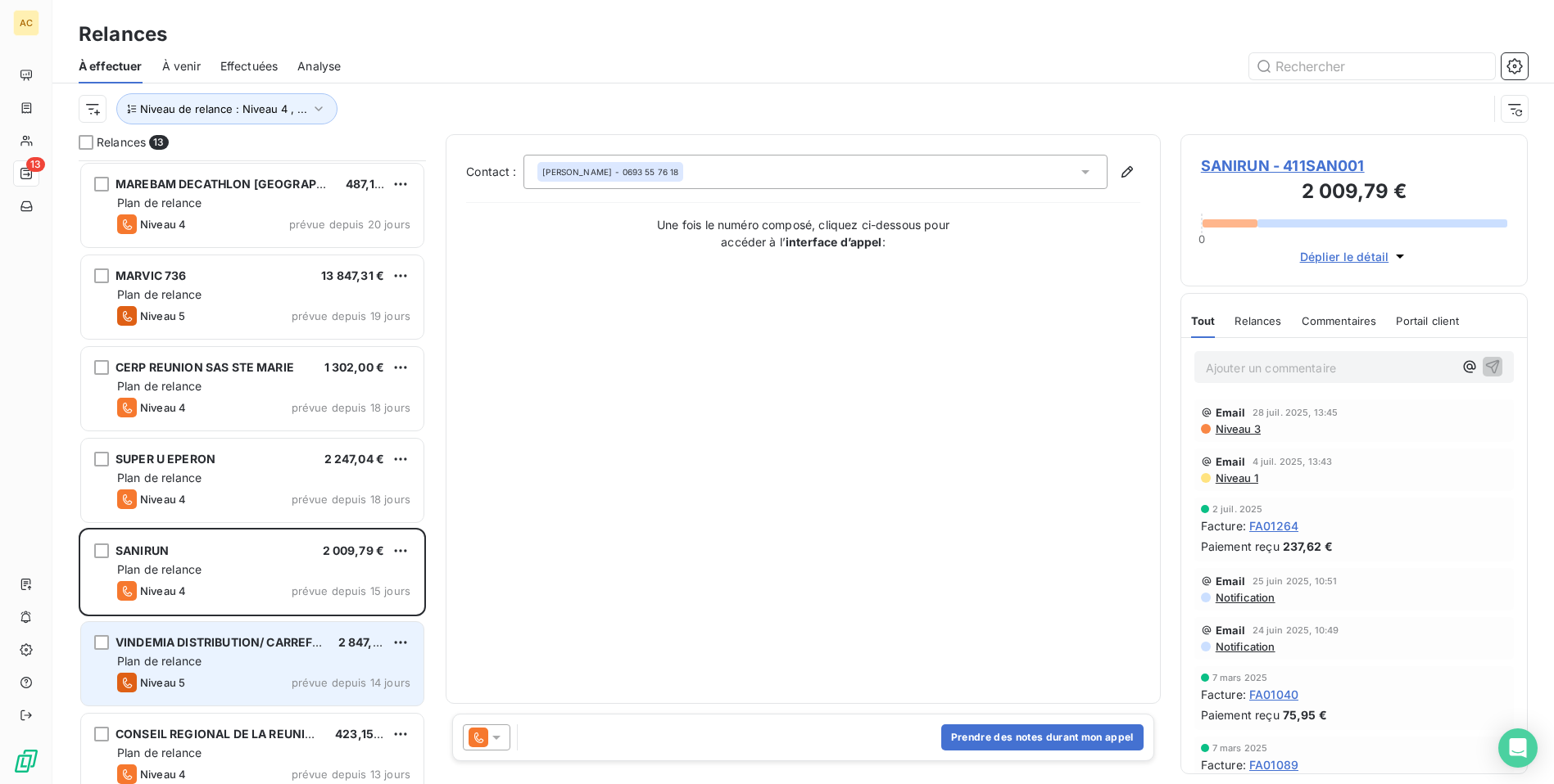
scroll to position [164, 0]
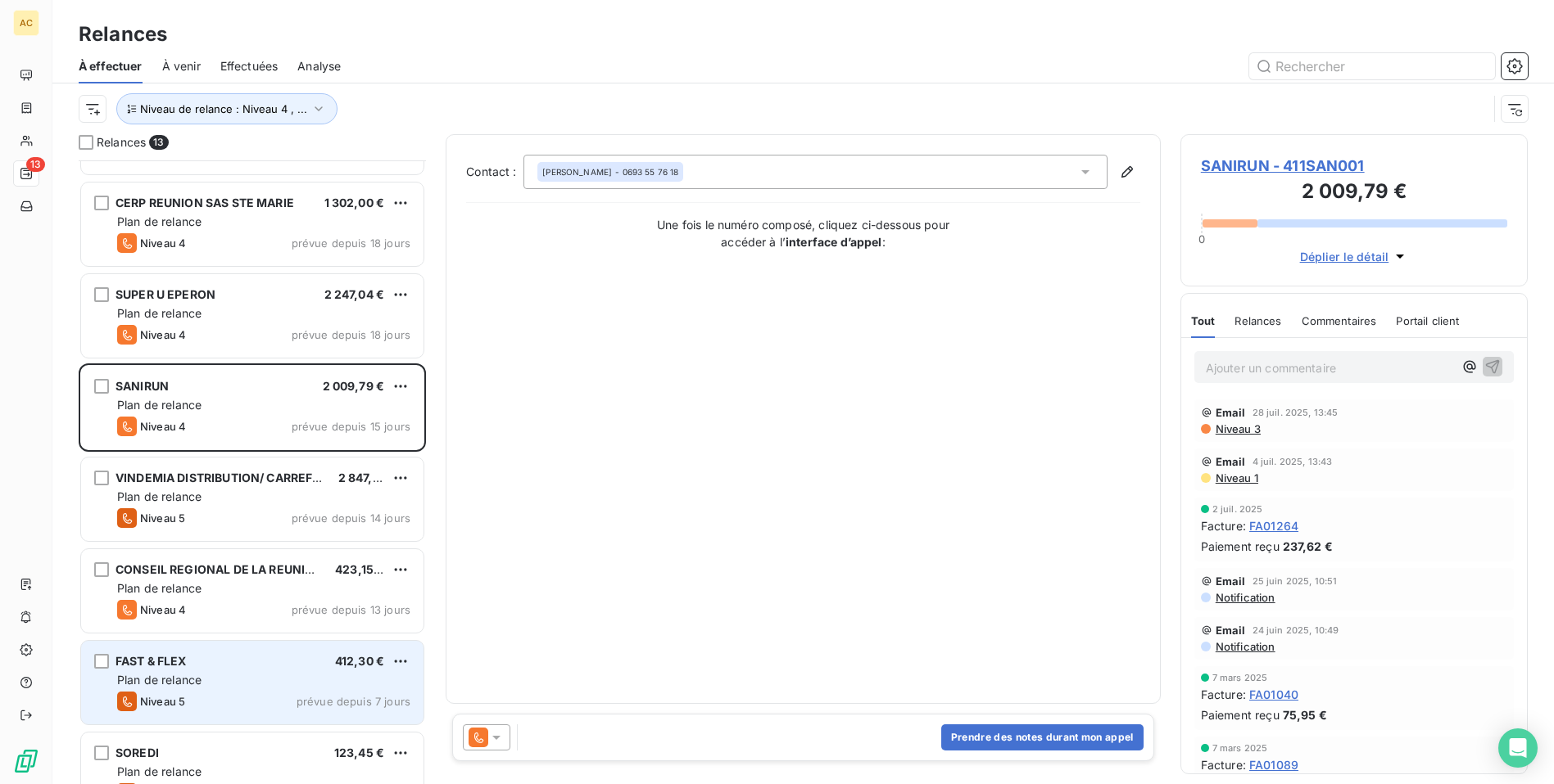
click at [216, 673] on div "Plan de relance" at bounding box center [263, 680] width 293 height 17
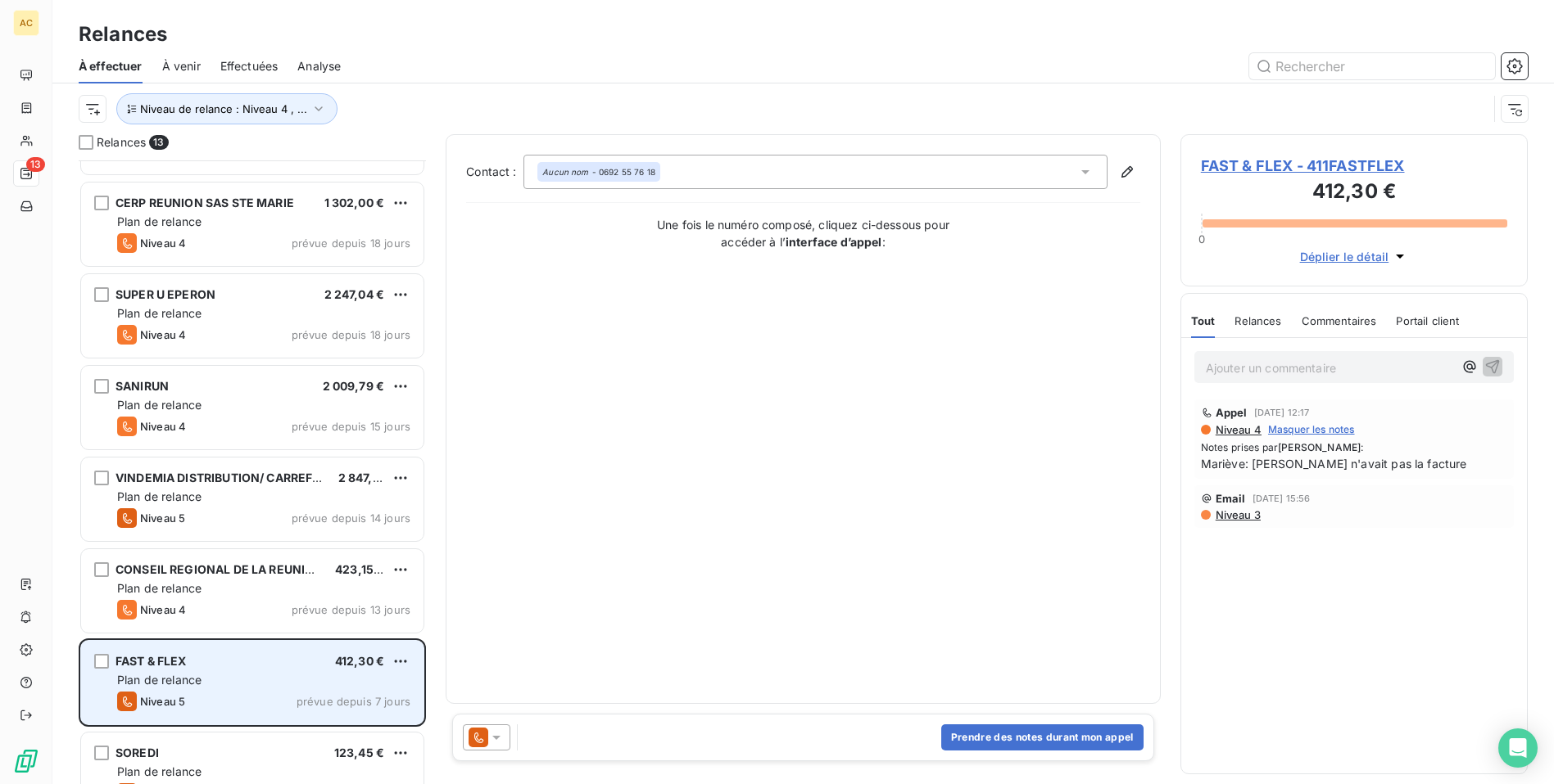
click at [210, 671] on div "FAST & FLEX 412,30 € Plan de relance Niveau 5 prévue depuis 7 jours" at bounding box center [252, 682] width 342 height 83
click at [98, 658] on div "grid" at bounding box center [101, 661] width 15 height 15
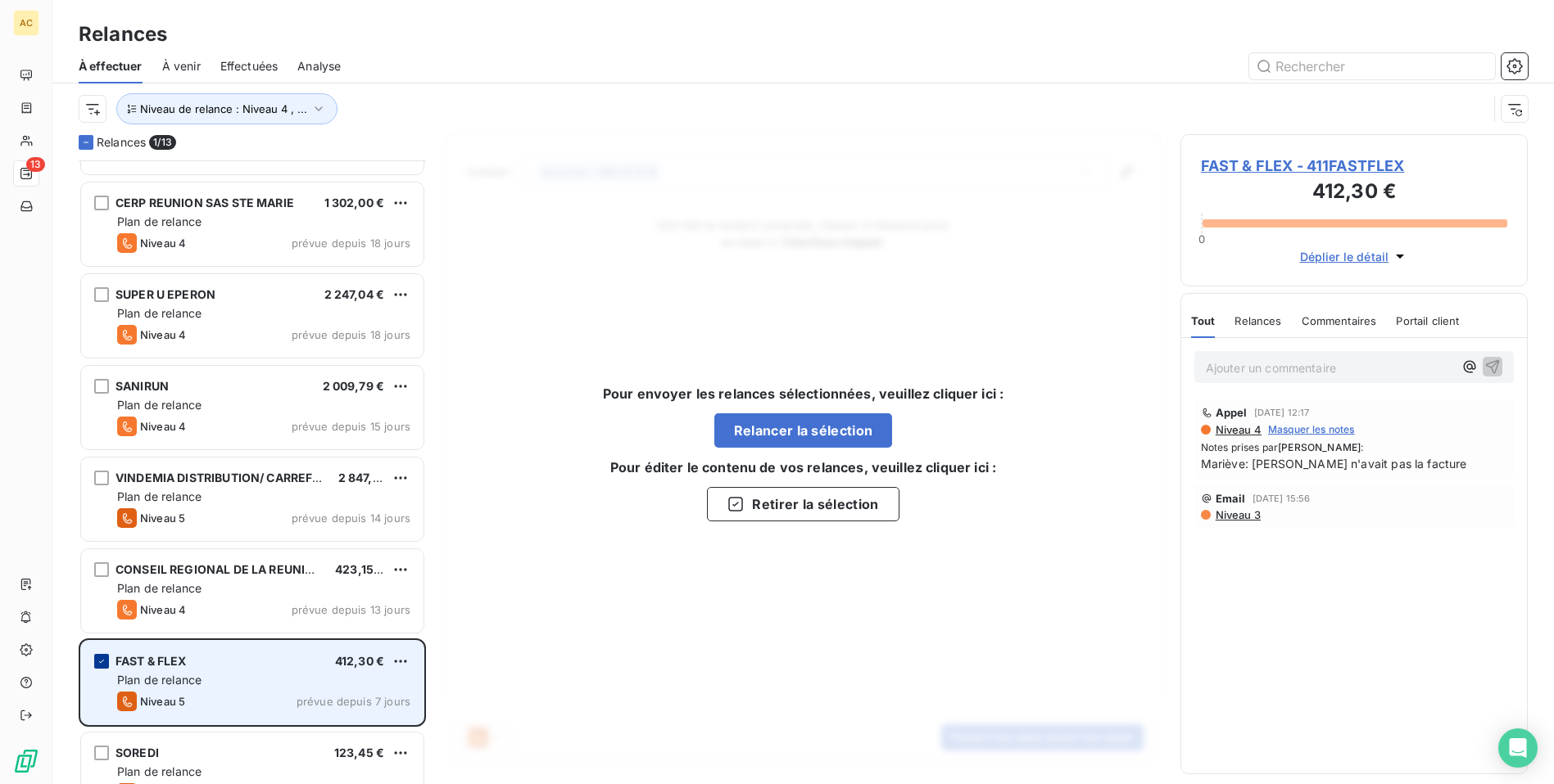
click at [98, 658] on icon "grid" at bounding box center [101, 661] width 10 height 10
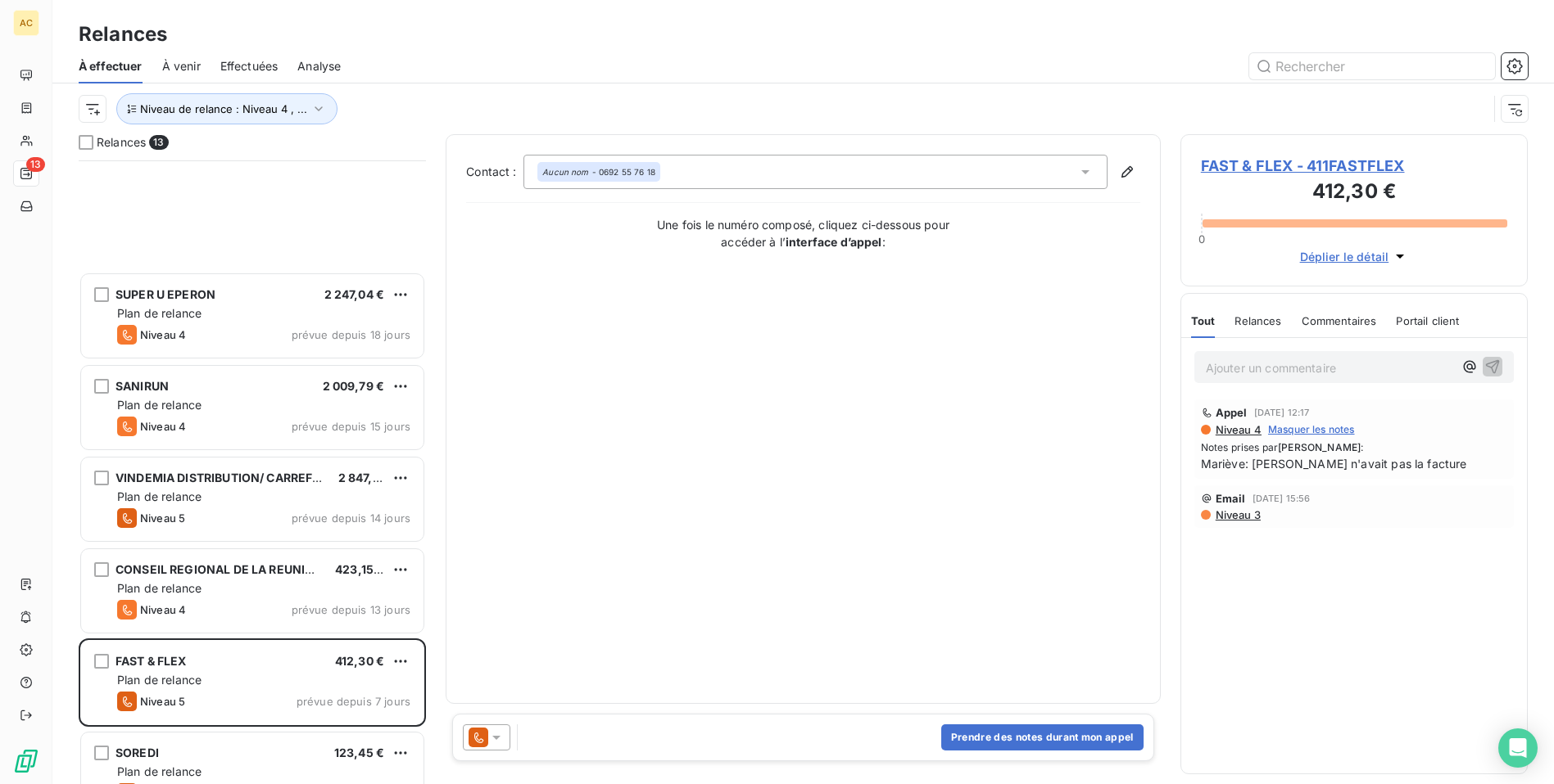
scroll to position [569, 0]
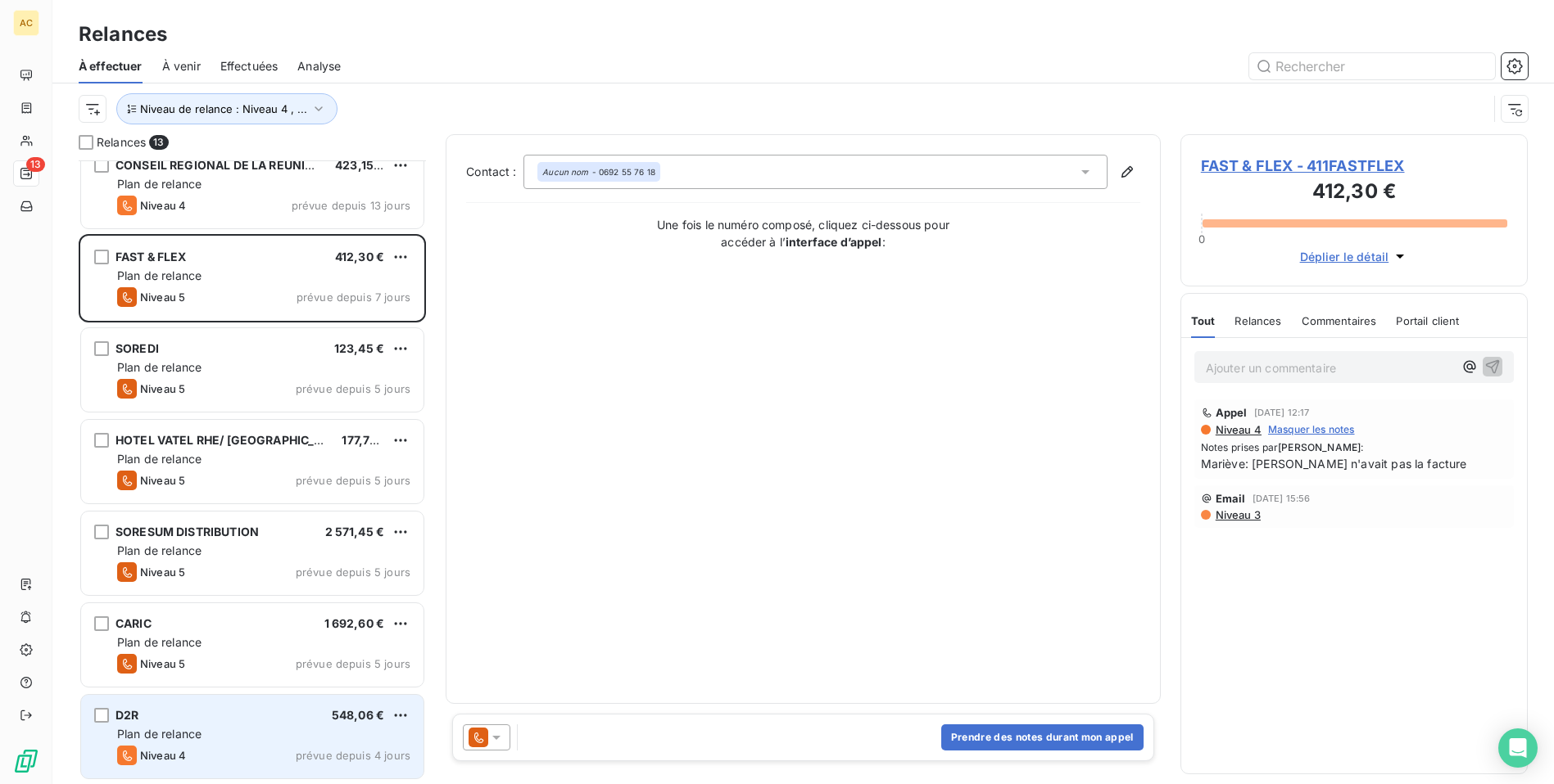
click at [357, 716] on span "548,06 €" at bounding box center [358, 715] width 53 height 14
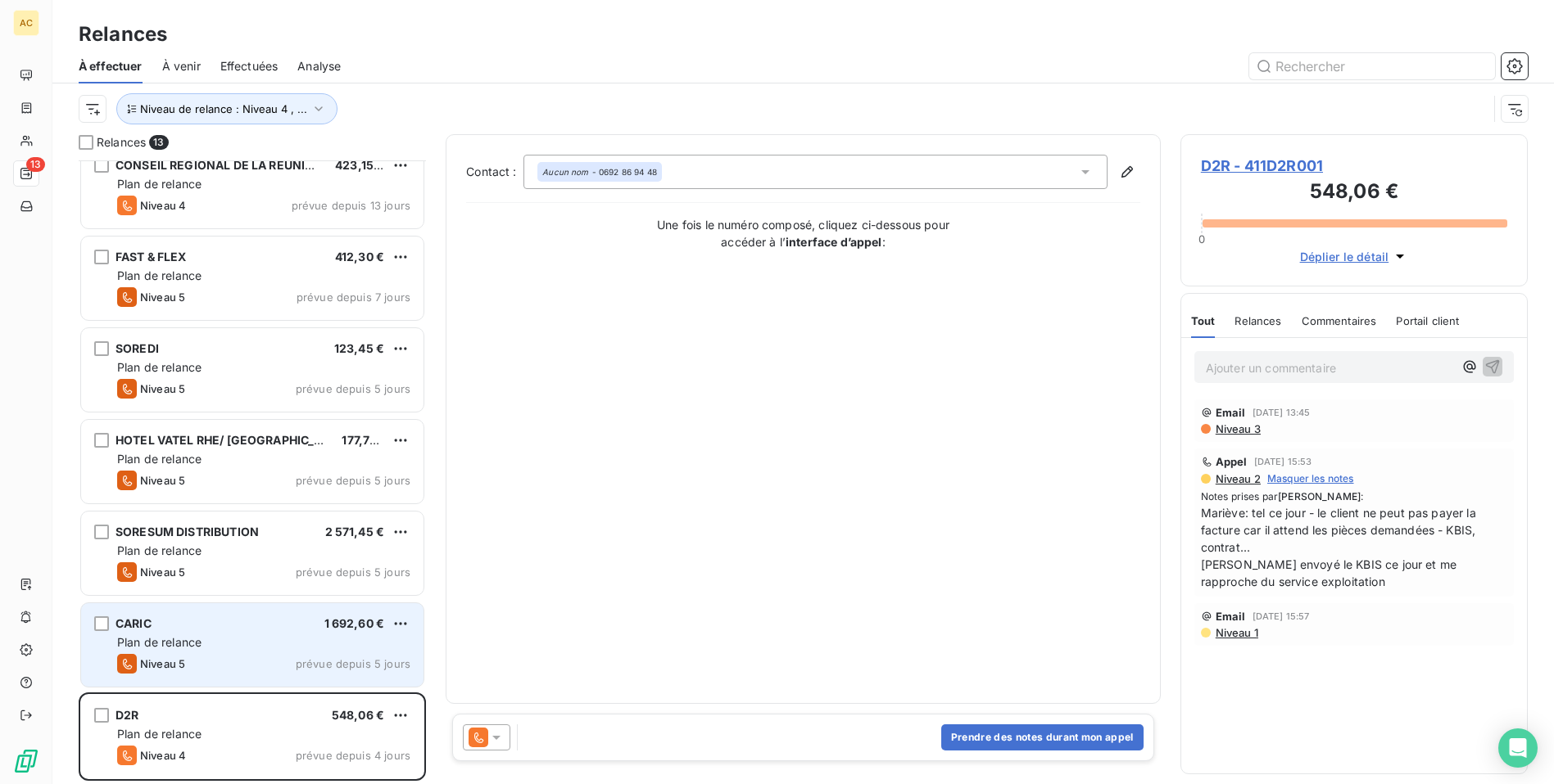
click at [247, 626] on div "CARIC 1 692,60 €" at bounding box center [263, 623] width 293 height 15
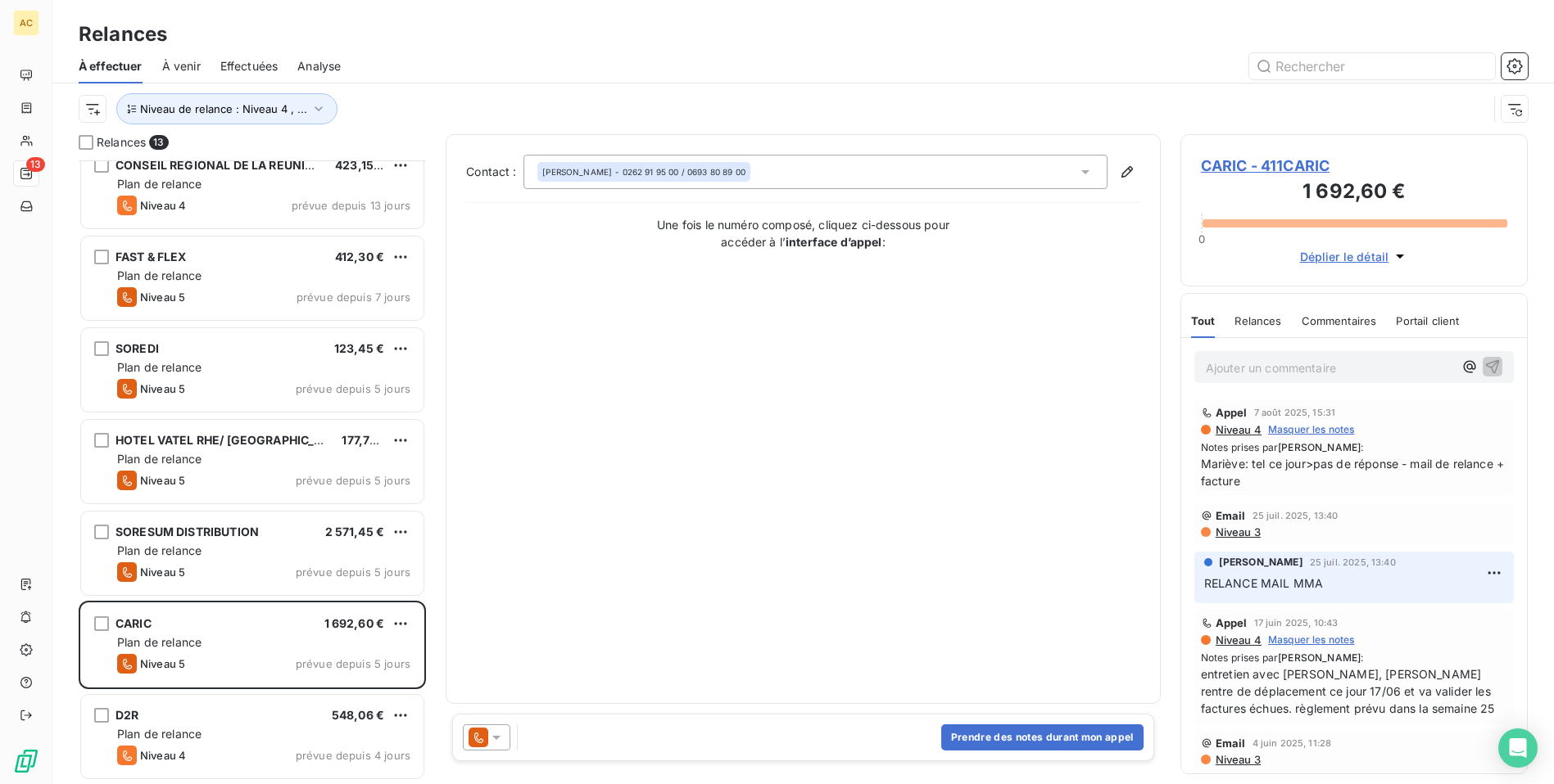
click at [1396, 252] on icon "button" at bounding box center [1399, 256] width 17 height 17
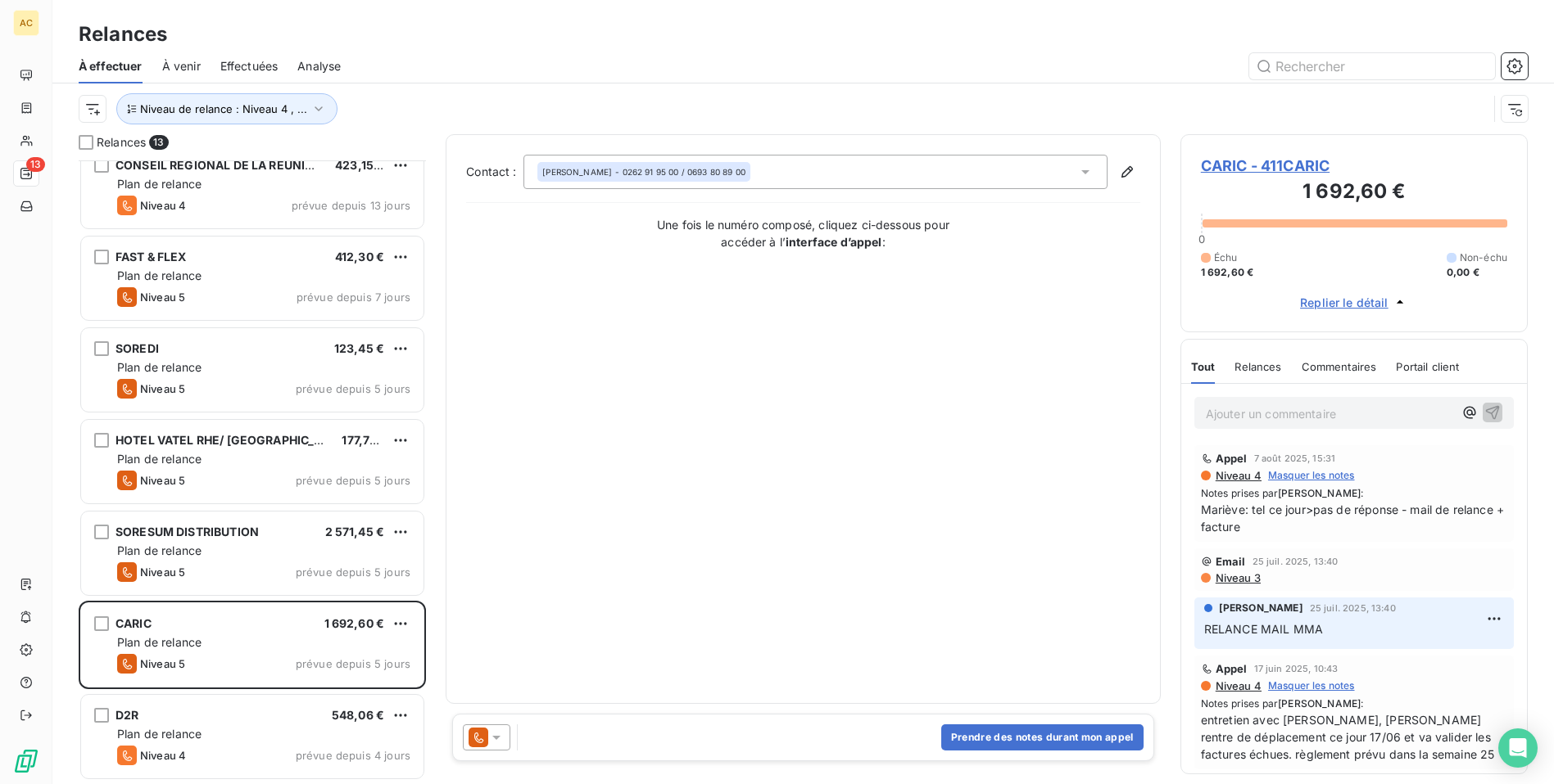
click at [1030, 414] on div "Contact : [PERSON_NAME] - 0262 91 95 00 / 0693 80 89 00 Une fois le numéro comp…" at bounding box center [803, 419] width 674 height 529
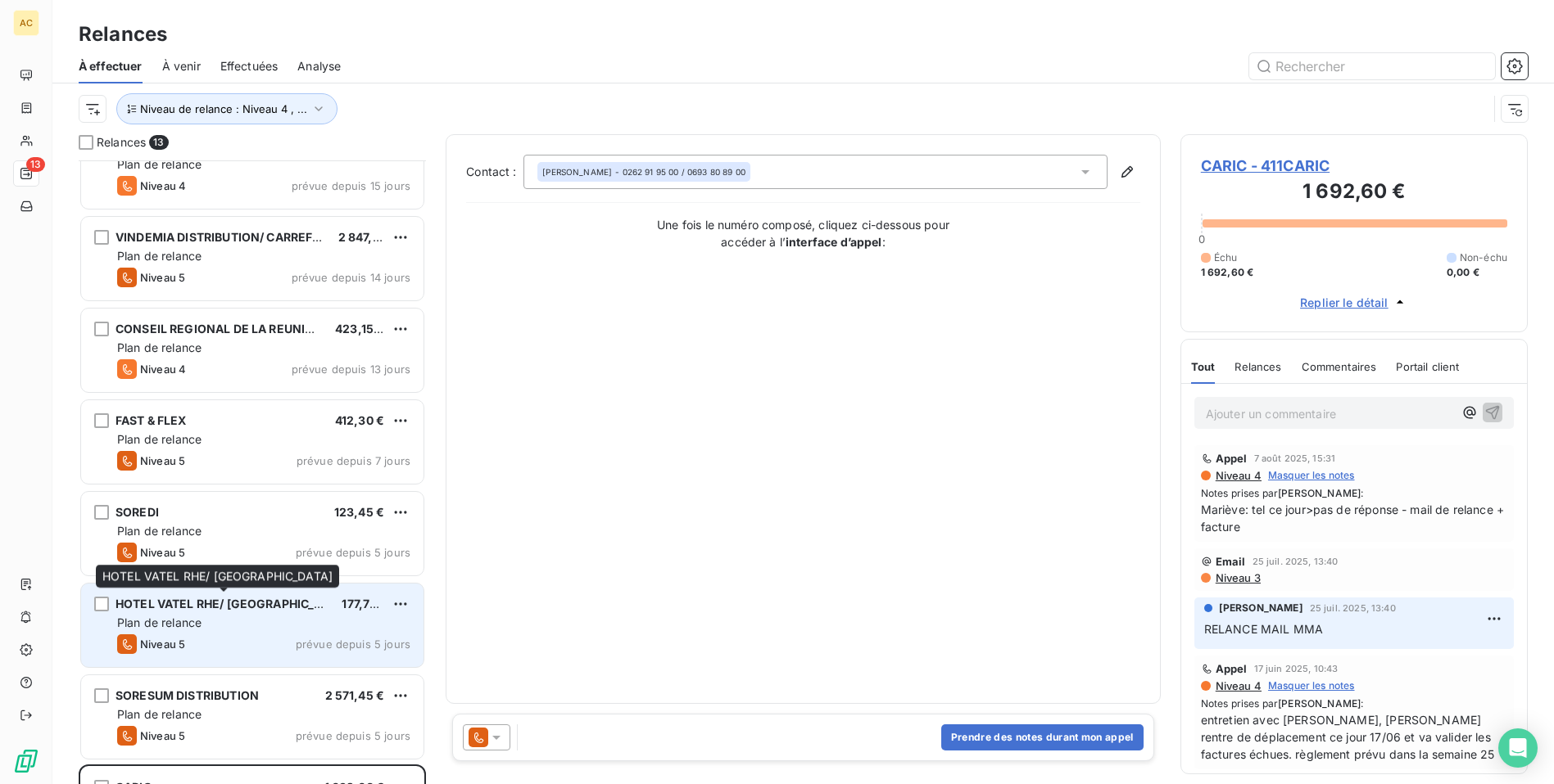
scroll to position [160, 0]
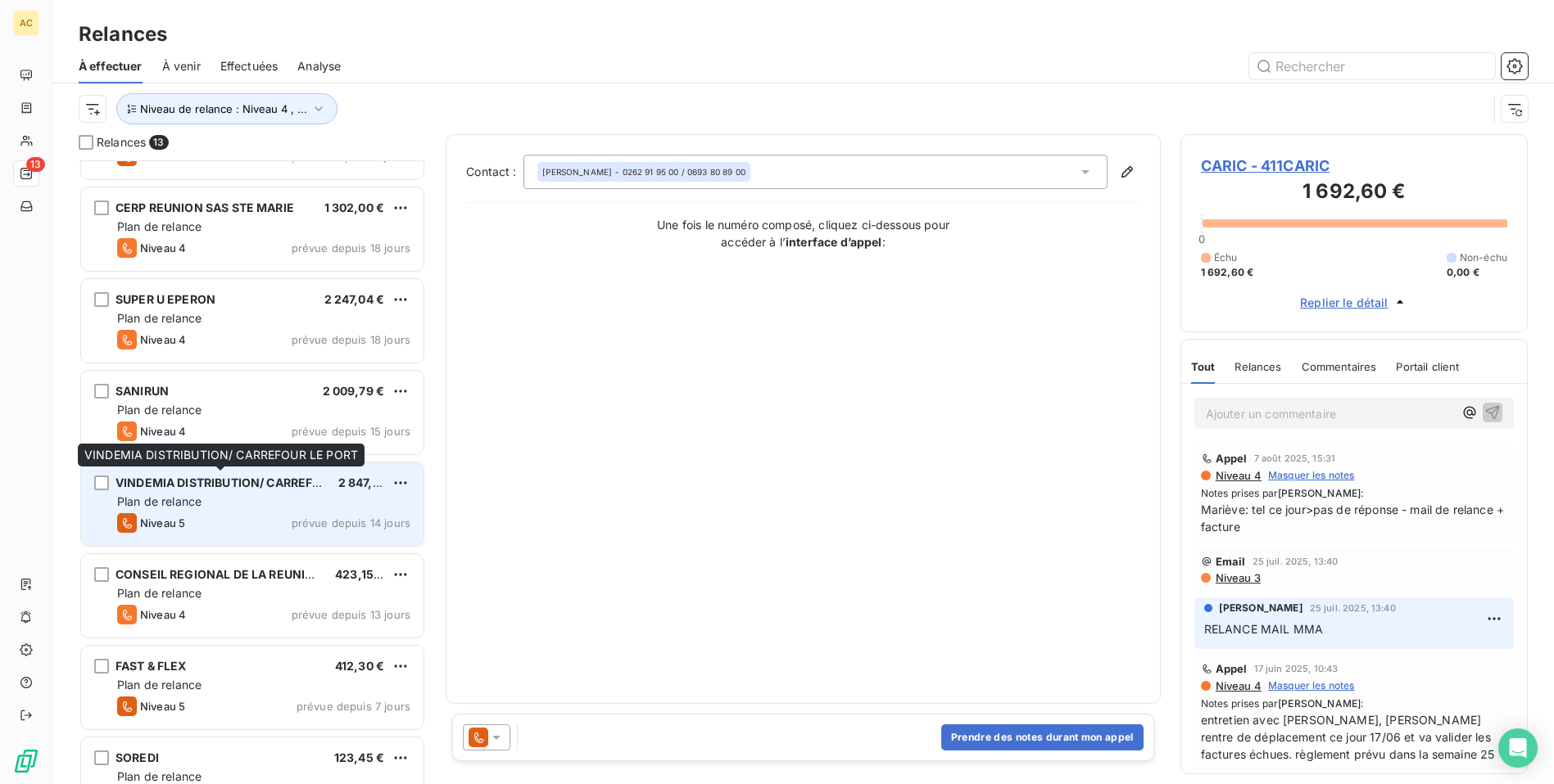
click at [236, 490] on div "VINDEMIA DISTRIBUTION/ CARREFOUR LE PORT" at bounding box center [220, 483] width 209 height 17
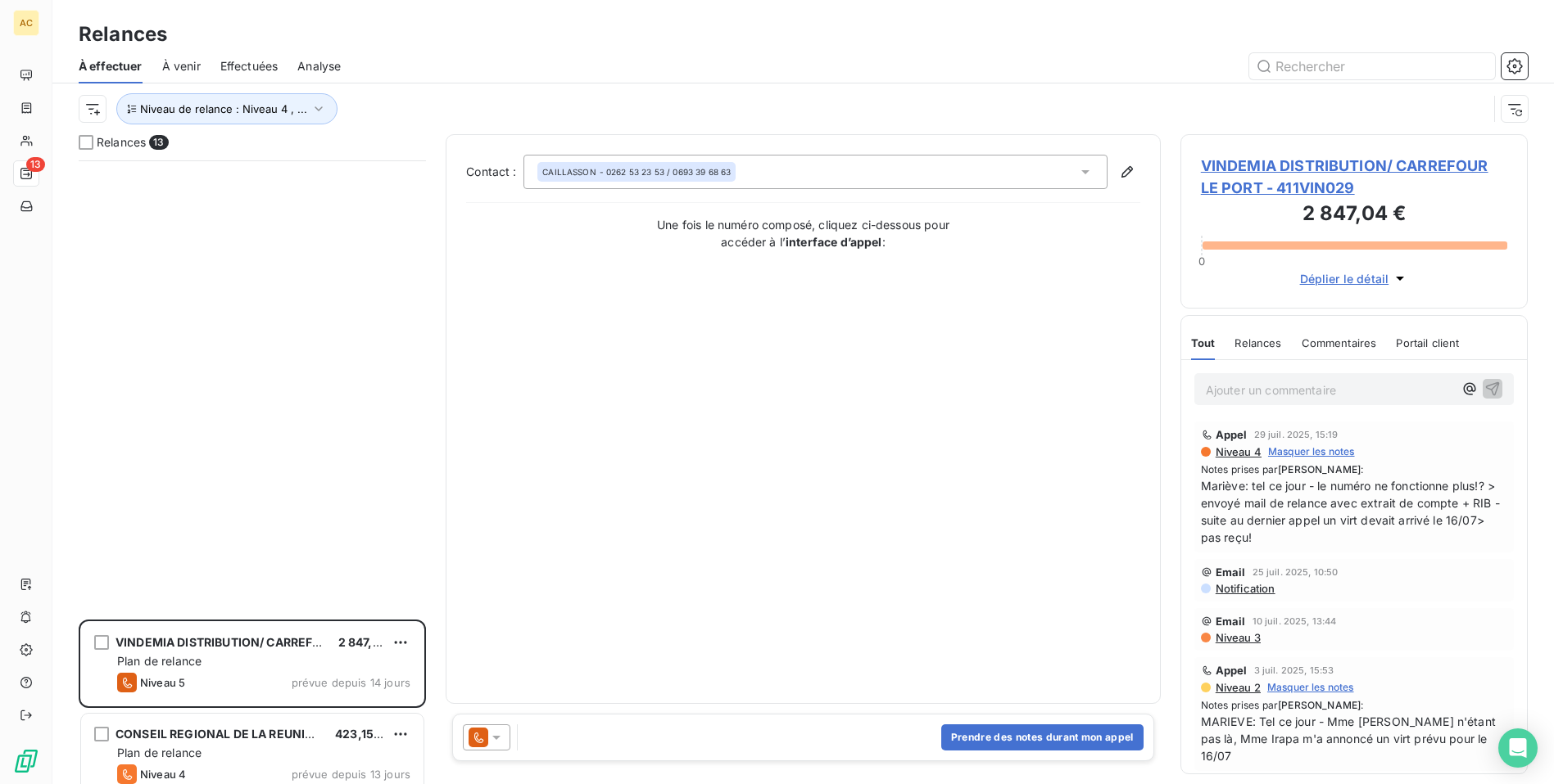
scroll to position [569, 0]
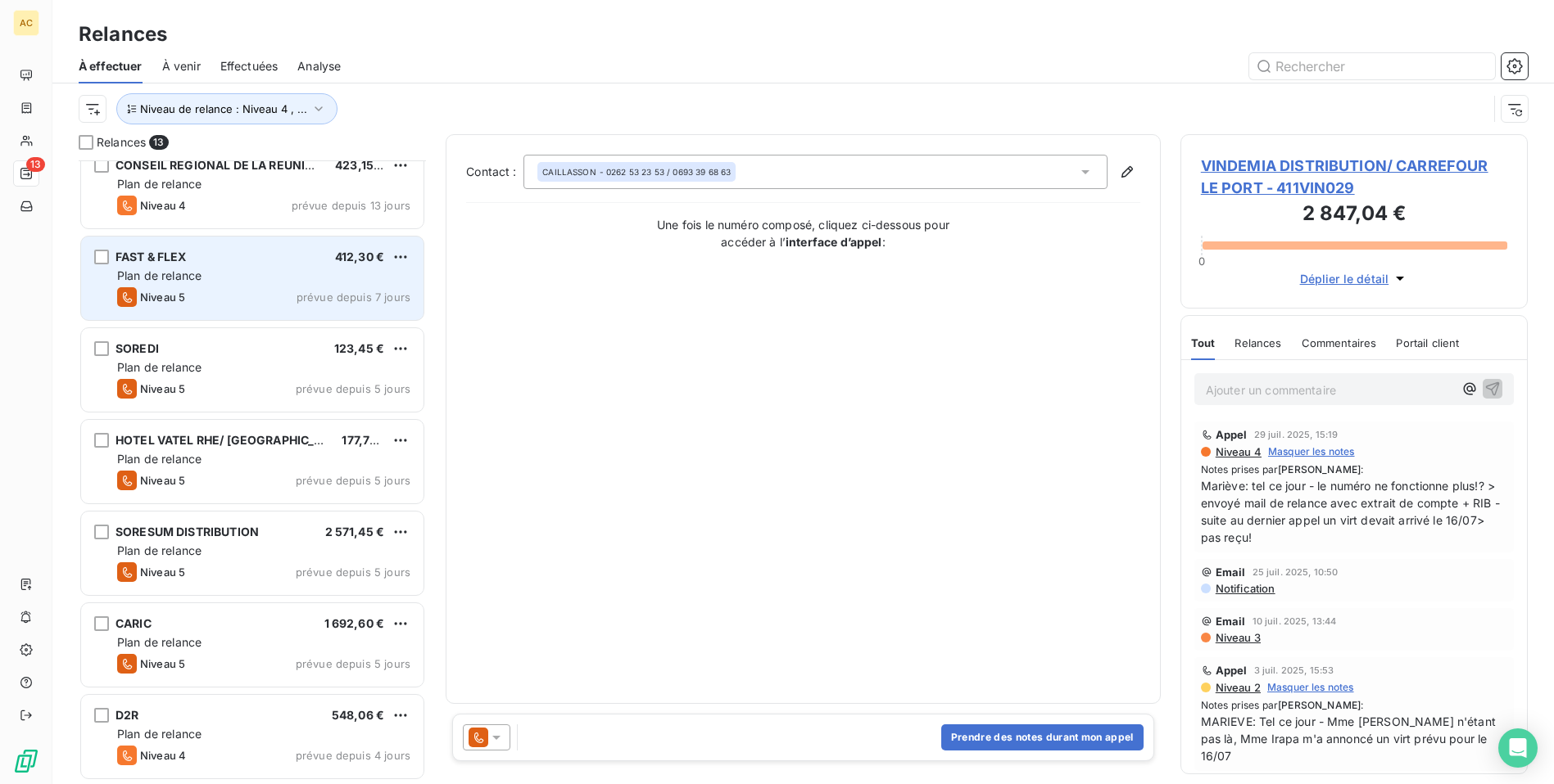
click at [196, 261] on div "FAST & FLEX 412,30 €" at bounding box center [263, 257] width 293 height 15
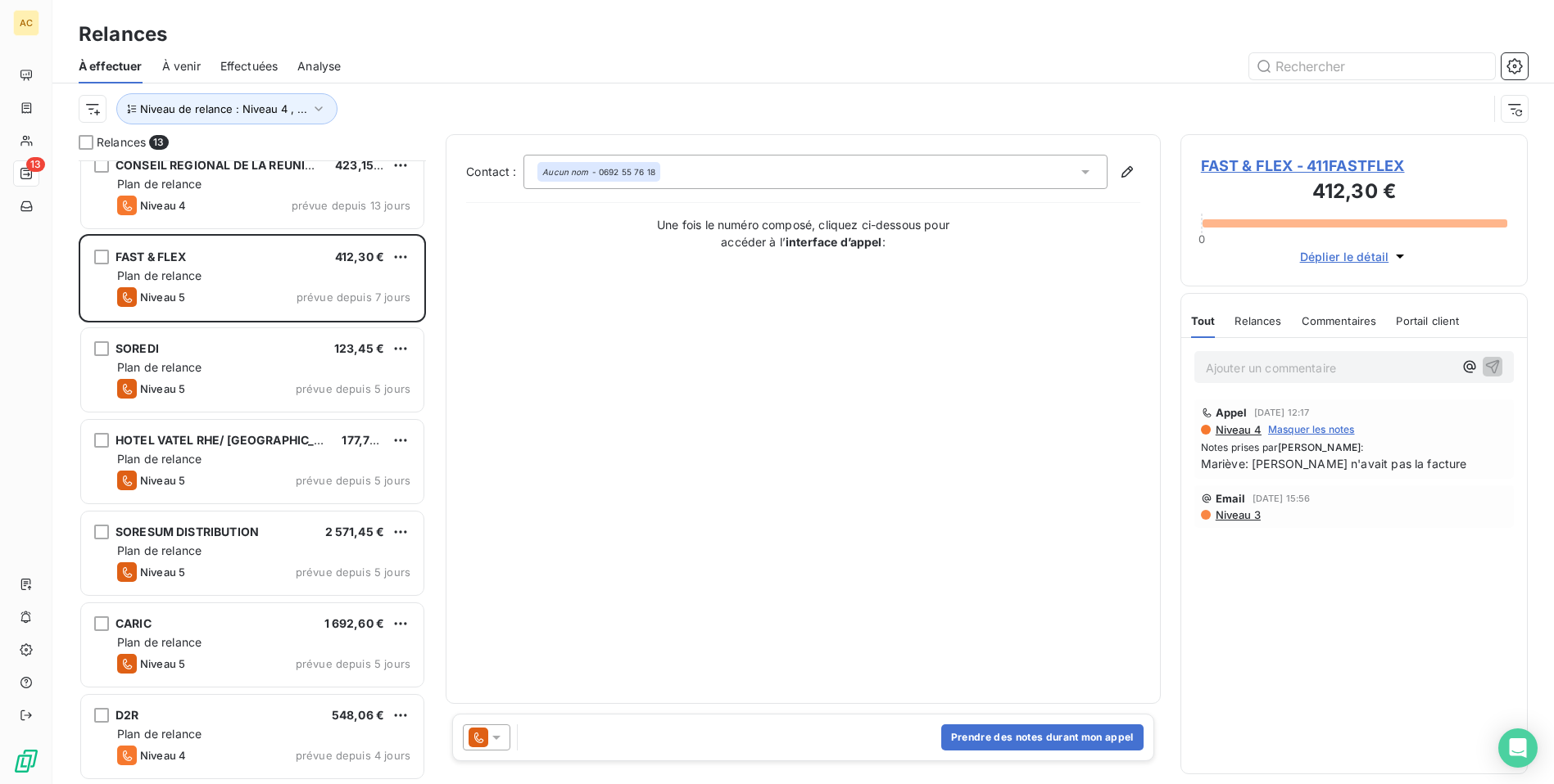
click at [653, 532] on div "Contact : Aucun nom - 0692 55 76 18 Une fois le numéro composé, cliquez ci-dess…" at bounding box center [803, 419] width 674 height 529
